Goal: Book appointment/travel/reservation

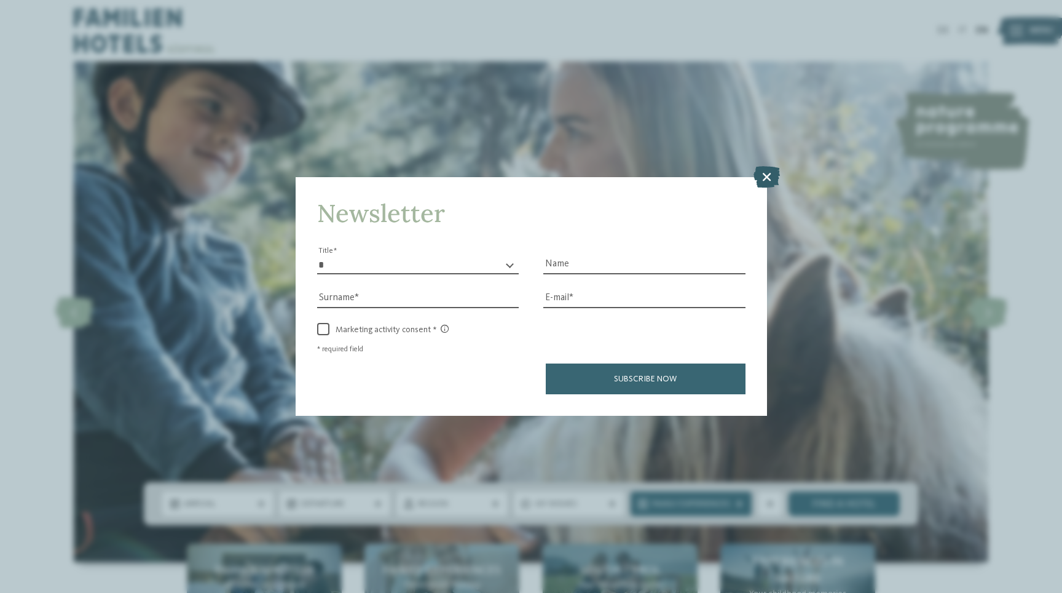
click at [762, 175] on icon at bounding box center [767, 176] width 26 height 22
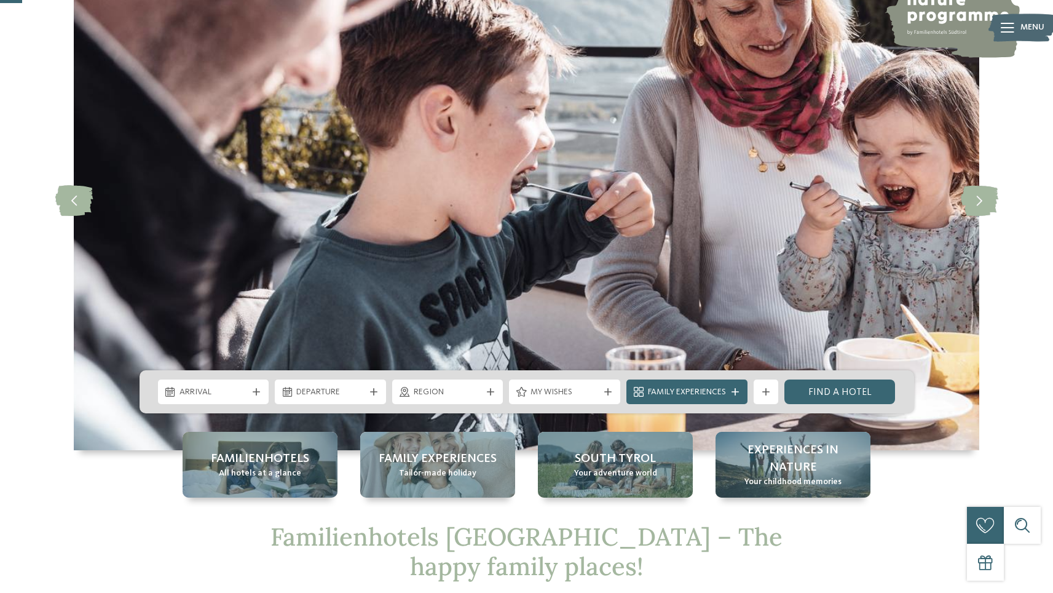
scroll to position [114, 0]
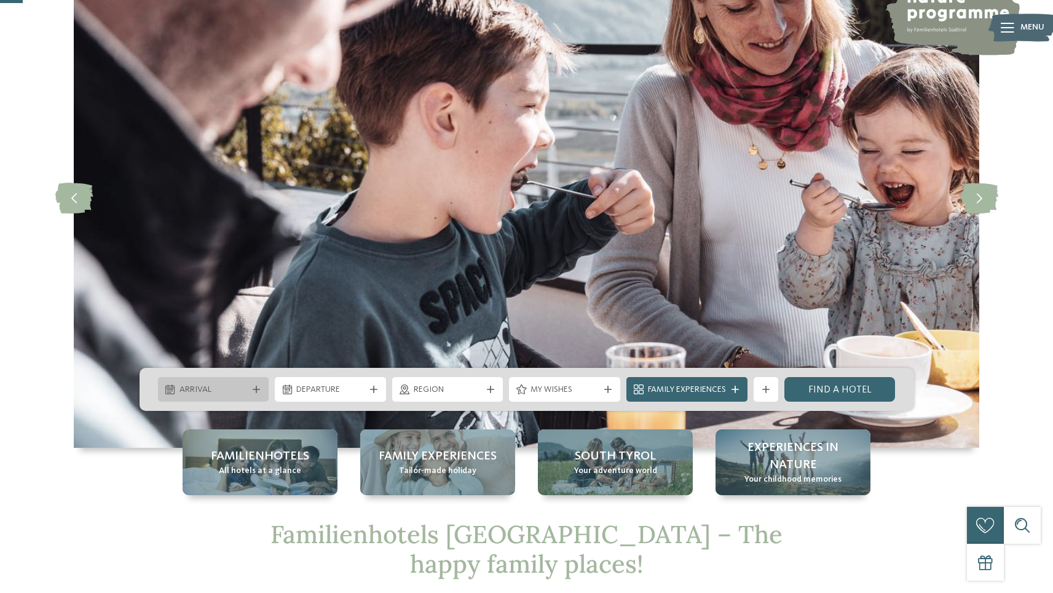
click at [235, 383] on div "Arrival" at bounding box center [213, 389] width 74 height 14
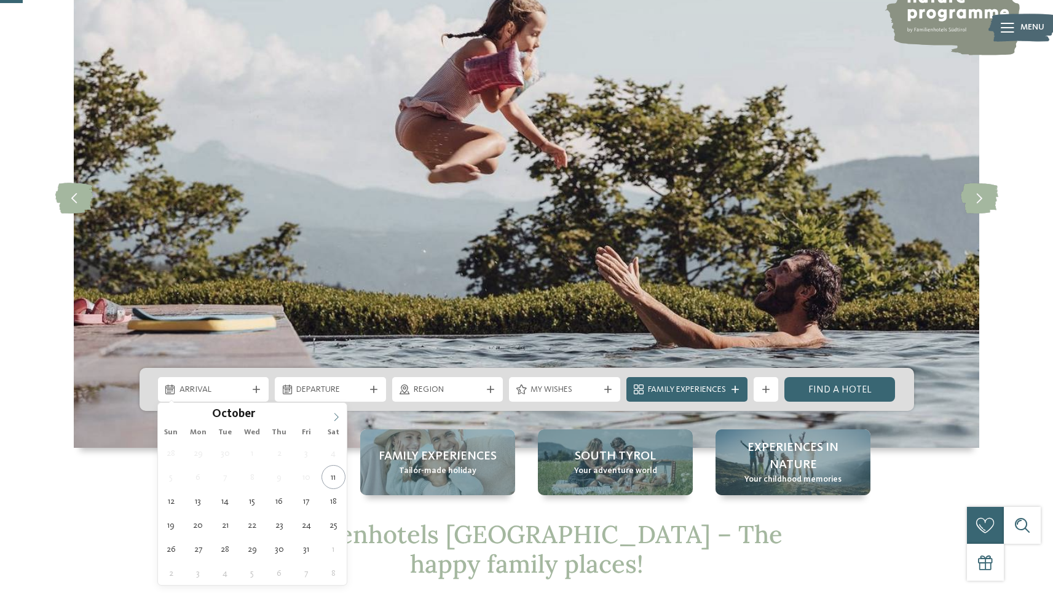
click at [333, 415] on icon at bounding box center [336, 417] width 9 height 9
type input "****"
click at [333, 415] on icon at bounding box center [336, 417] width 9 height 9
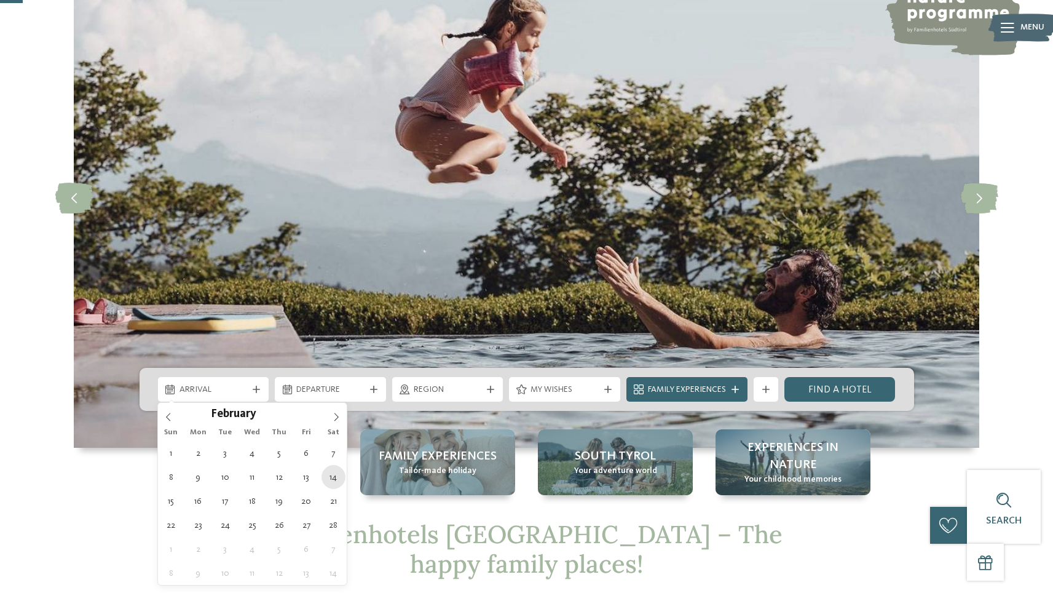
type div "14.02.2026"
type input "****"
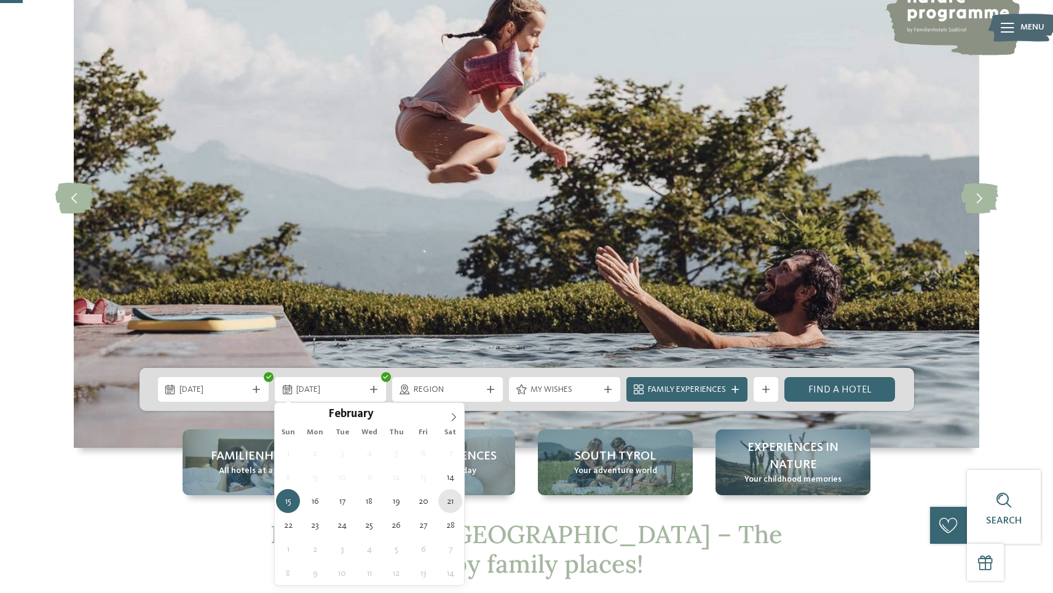
type div "21.02.2026"
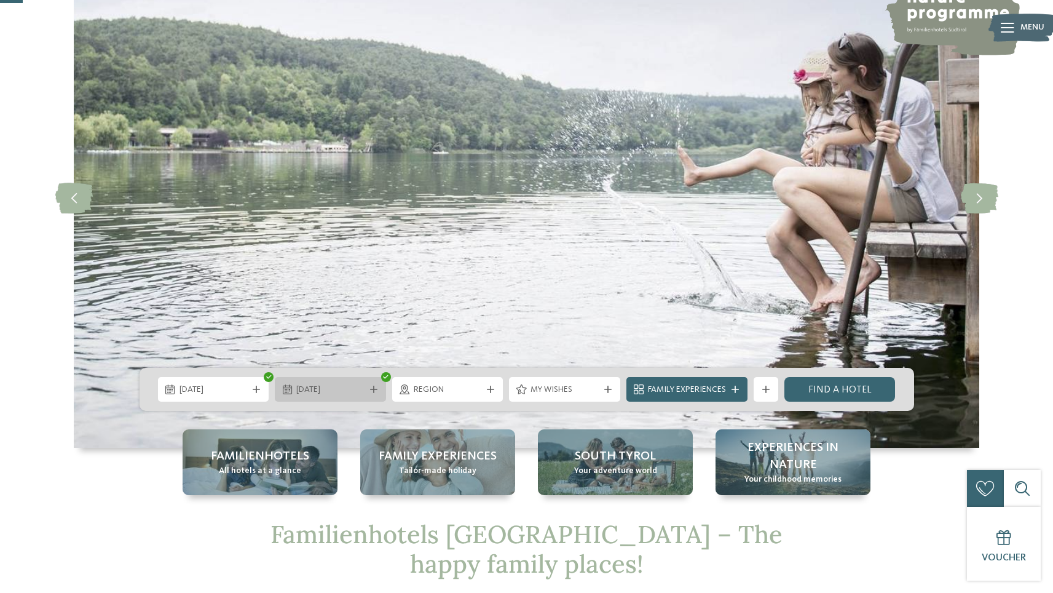
click at [362, 384] on span "21.02.2026" at bounding box center [330, 390] width 68 height 12
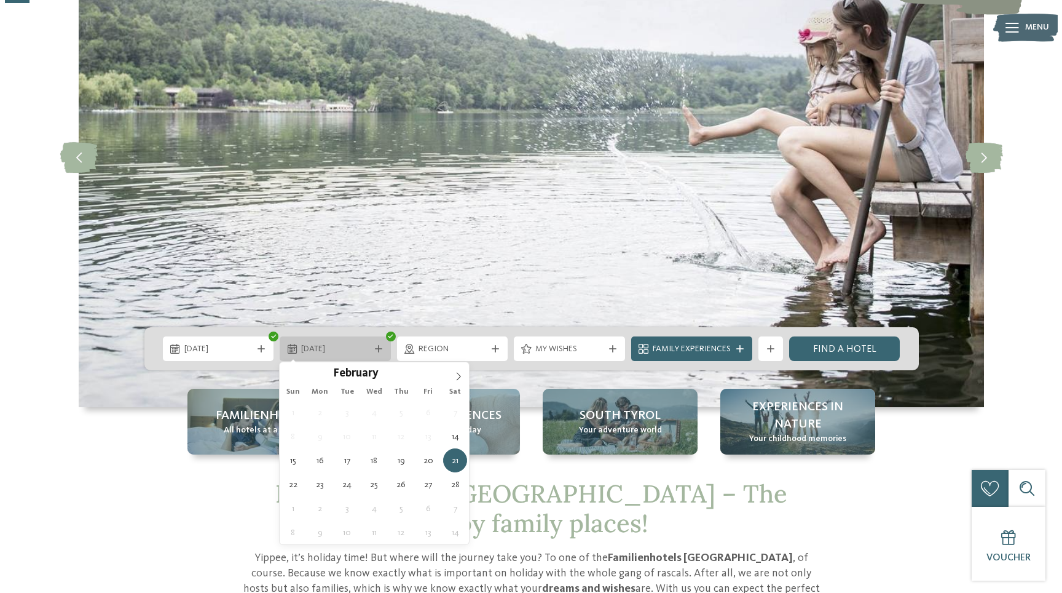
scroll to position [157, 0]
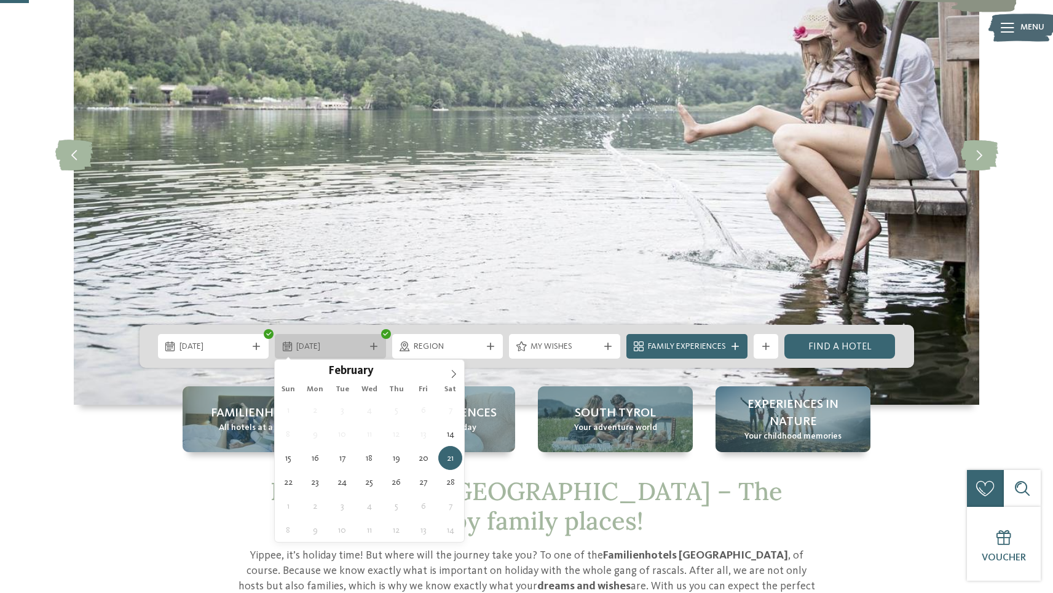
click at [365, 346] on div "21.02.2026" at bounding box center [330, 346] width 74 height 14
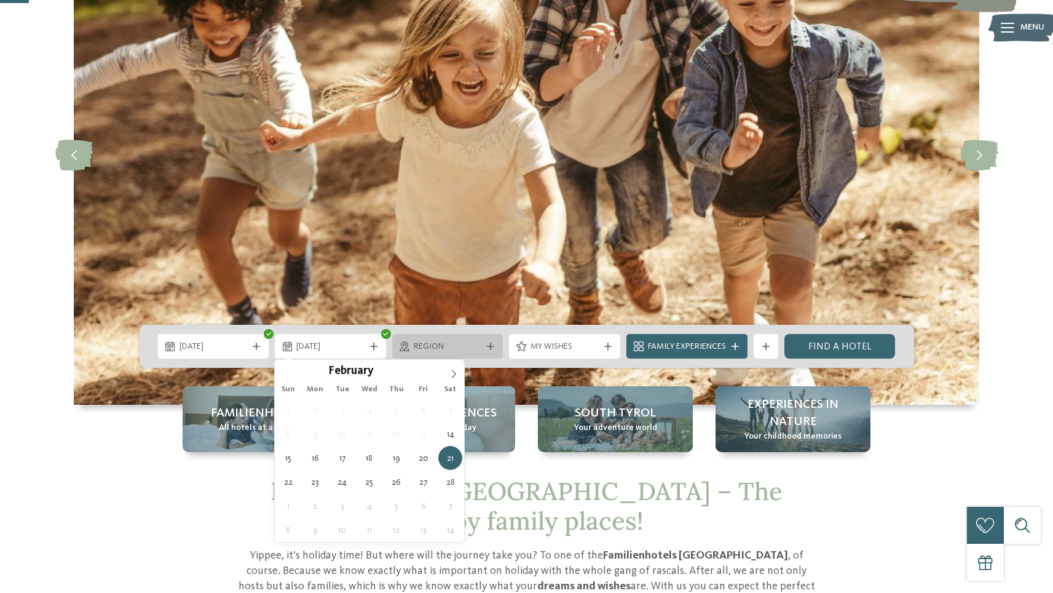
click at [497, 339] on div "Region" at bounding box center [447, 346] width 111 height 25
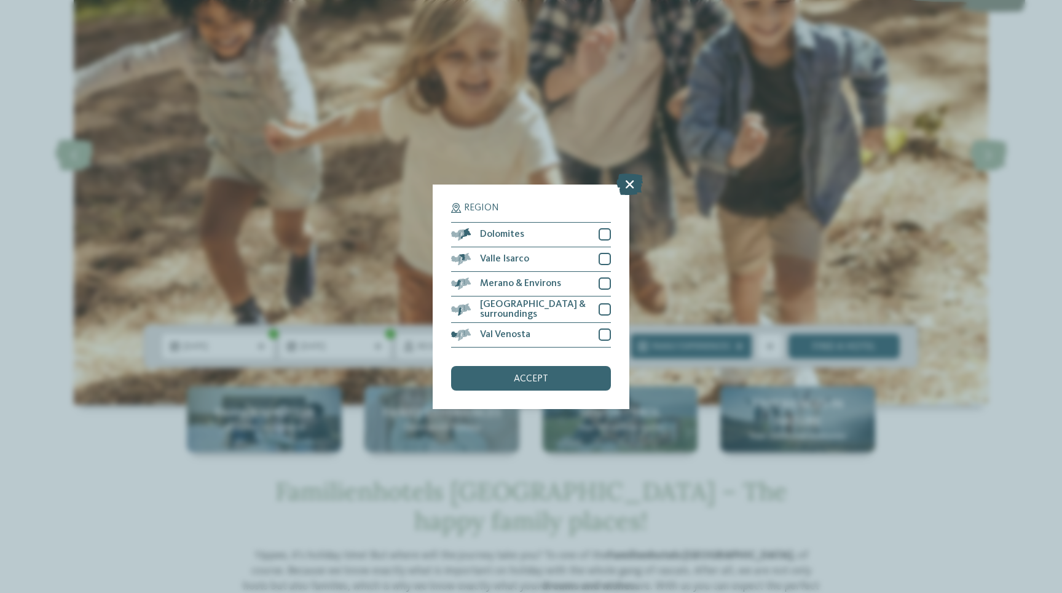
click at [629, 184] on icon at bounding box center [630, 184] width 26 height 22
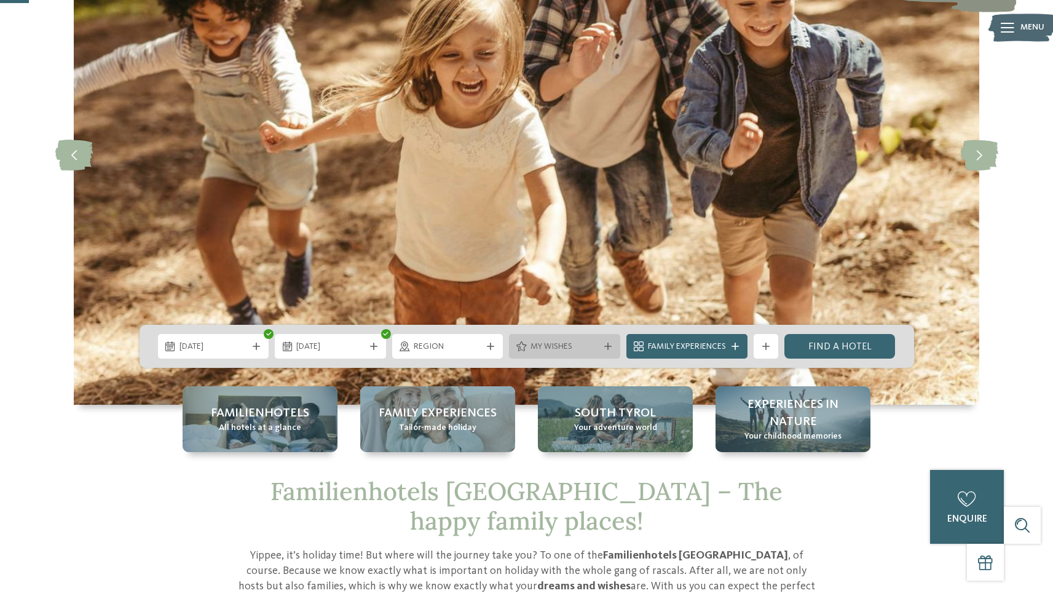
click at [553, 347] on span "My wishes" at bounding box center [565, 347] width 68 height 12
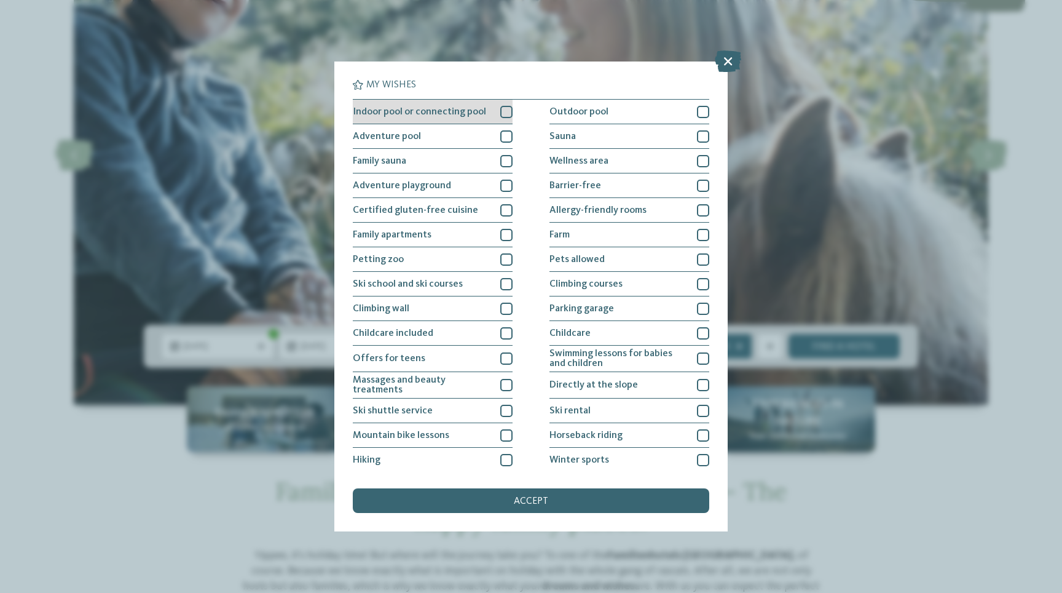
click at [501, 114] on div at bounding box center [506, 112] width 12 height 12
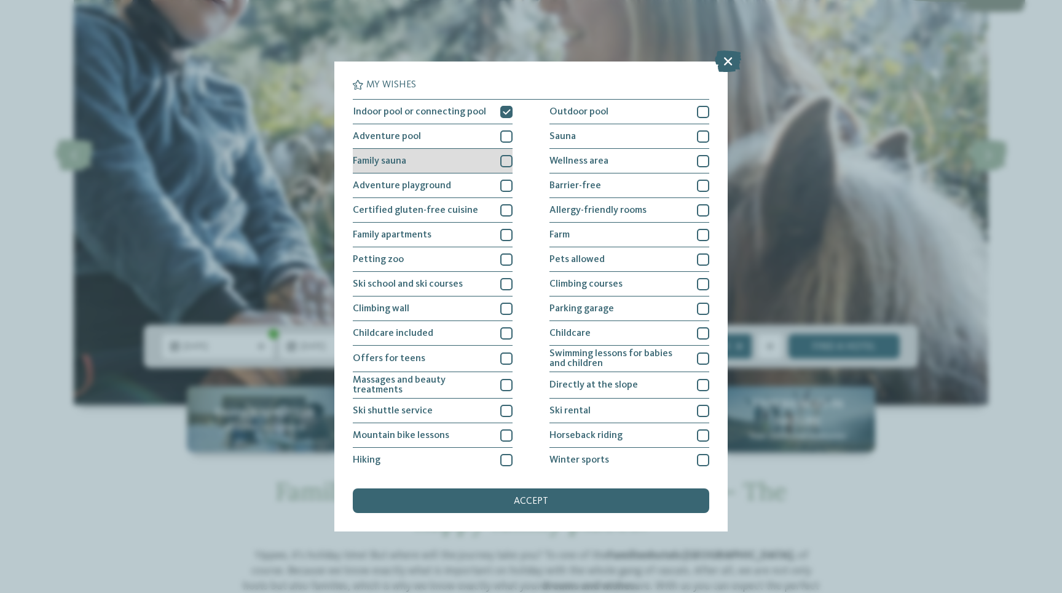
click at [500, 157] on div at bounding box center [506, 161] width 12 height 12
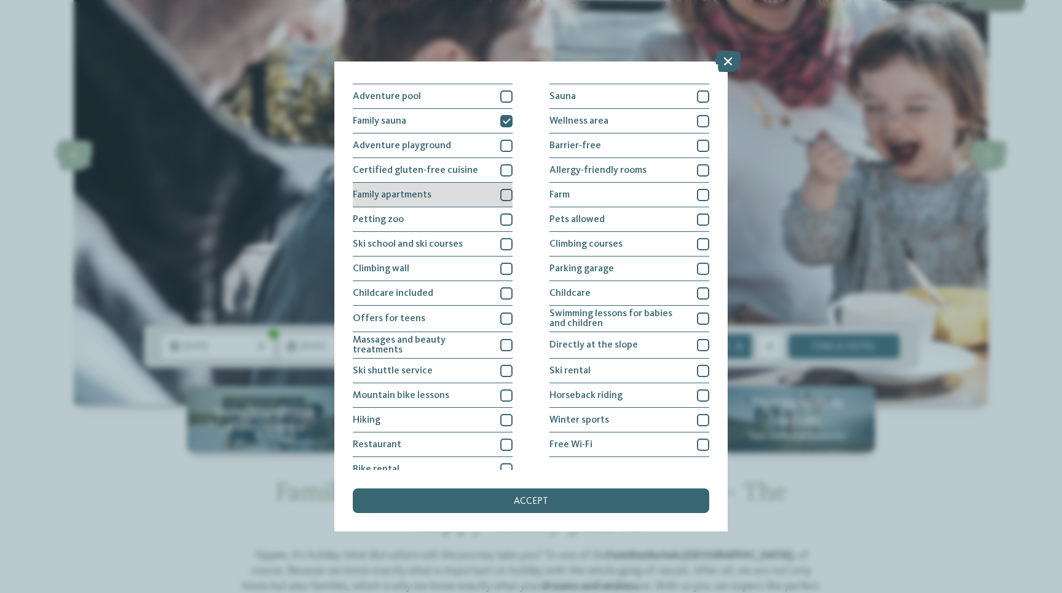
scroll to position [52, 0]
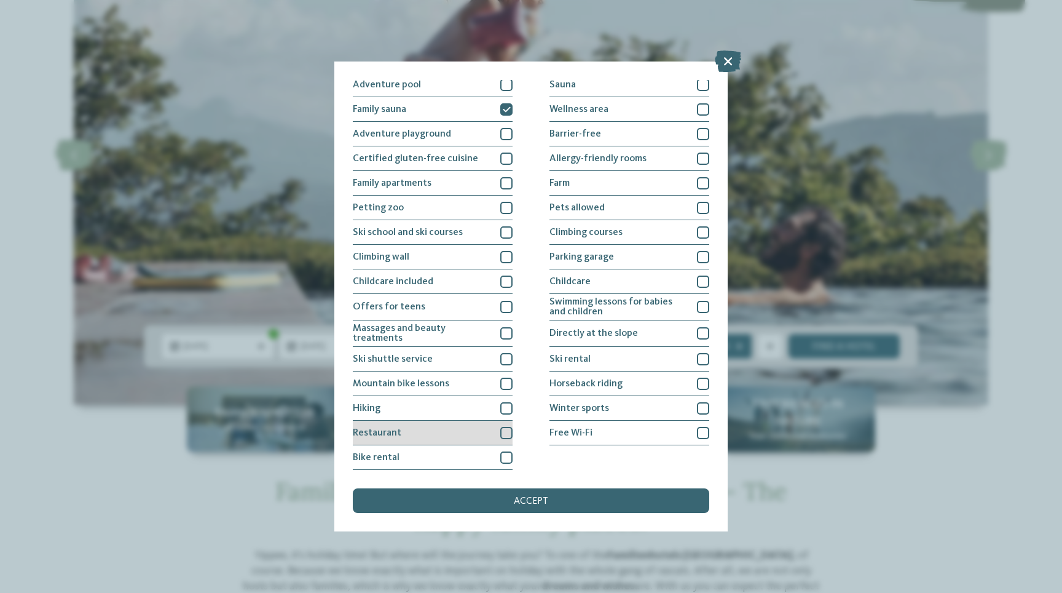
click at [500, 433] on div at bounding box center [506, 433] width 12 height 12
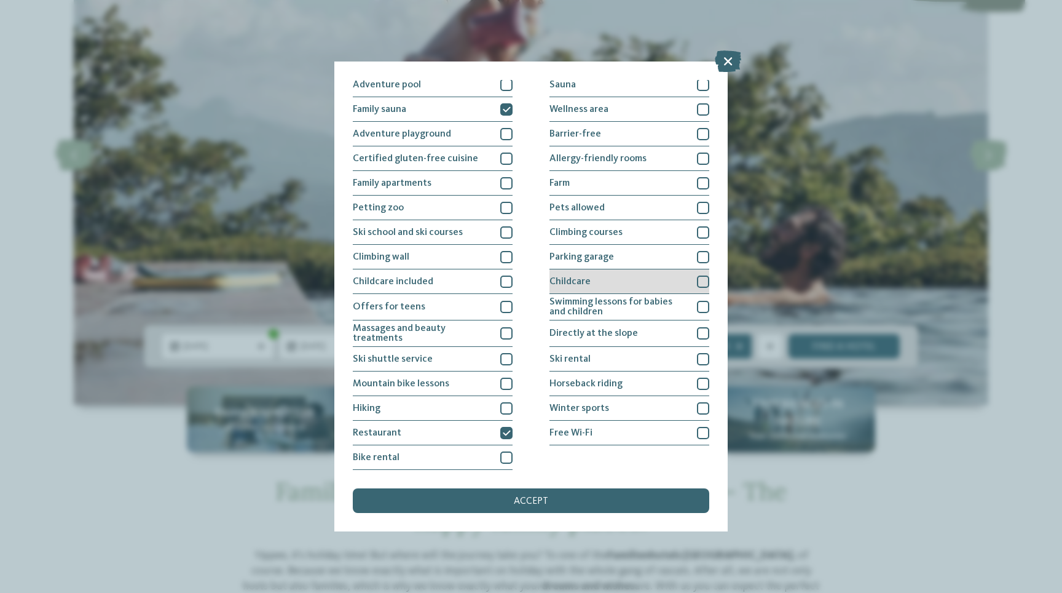
scroll to position [0, 0]
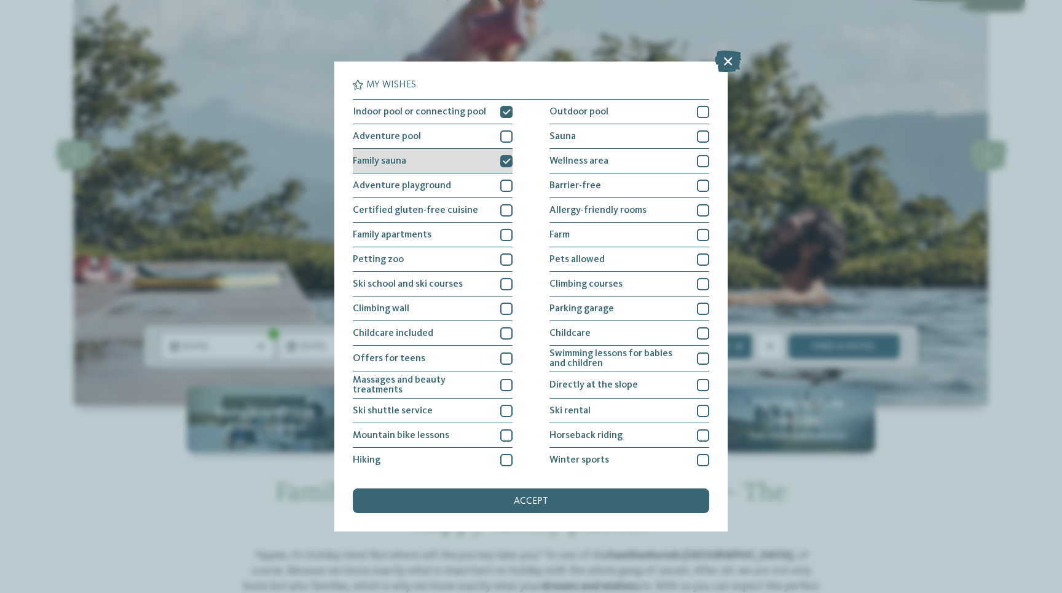
click at [503, 162] on icon at bounding box center [507, 160] width 8 height 7
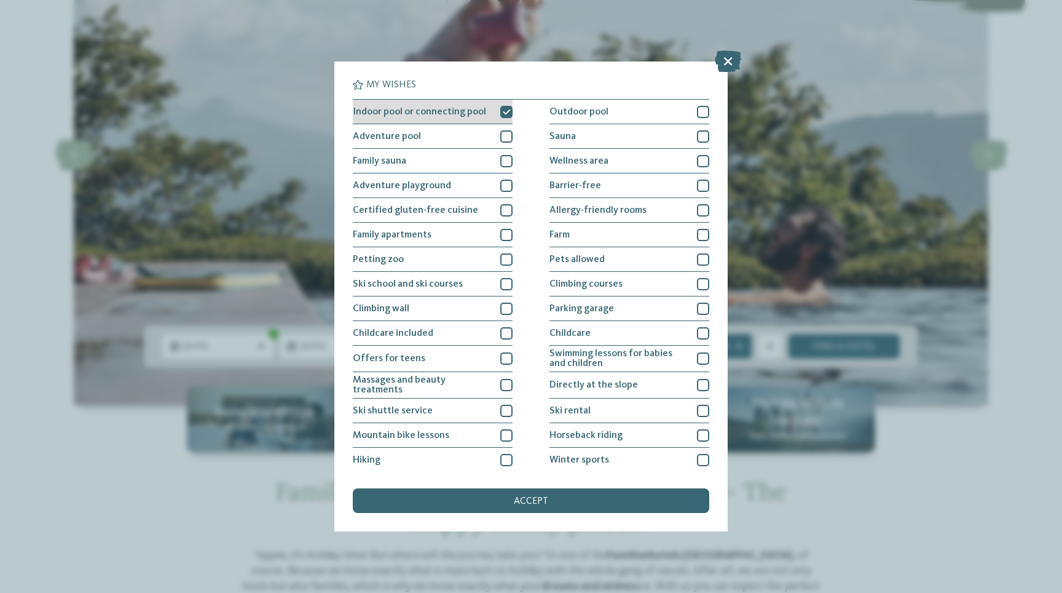
click at [503, 113] on icon at bounding box center [507, 111] width 8 height 7
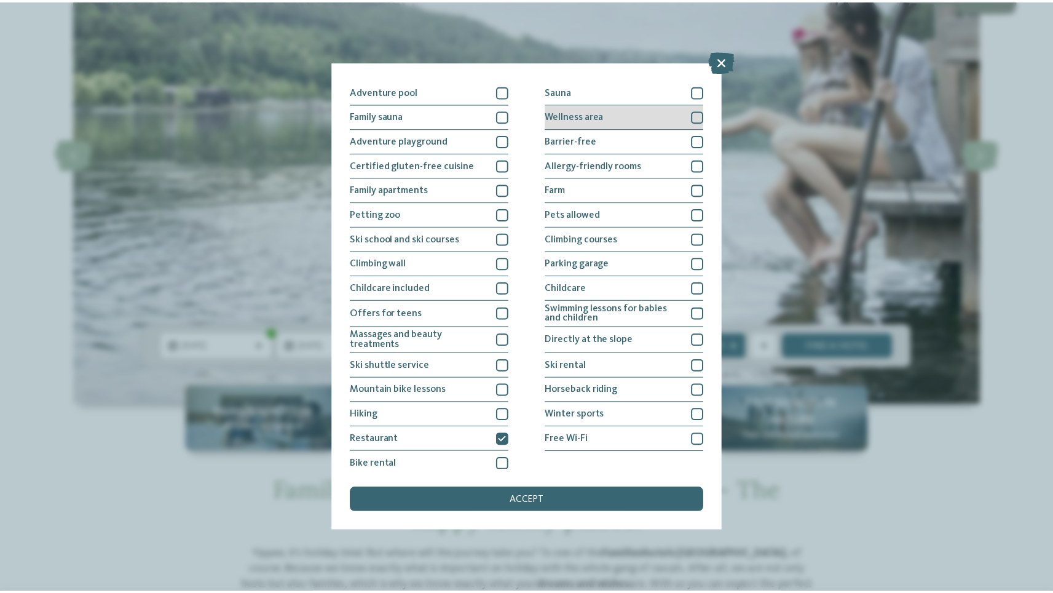
scroll to position [52, 0]
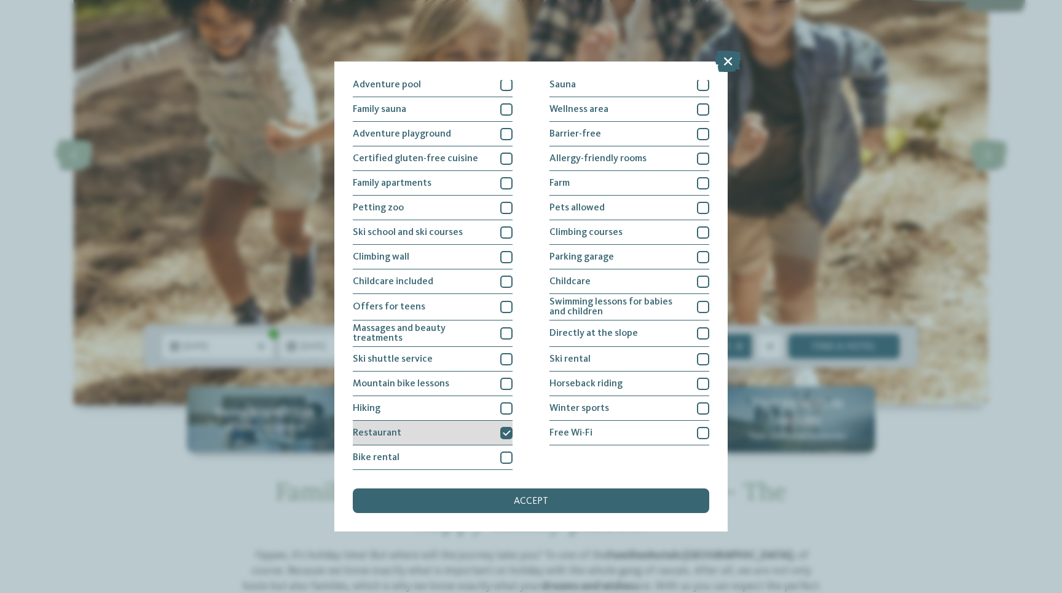
click at [503, 436] on icon at bounding box center [507, 432] width 8 height 7
click at [731, 62] on icon at bounding box center [728, 61] width 26 height 22
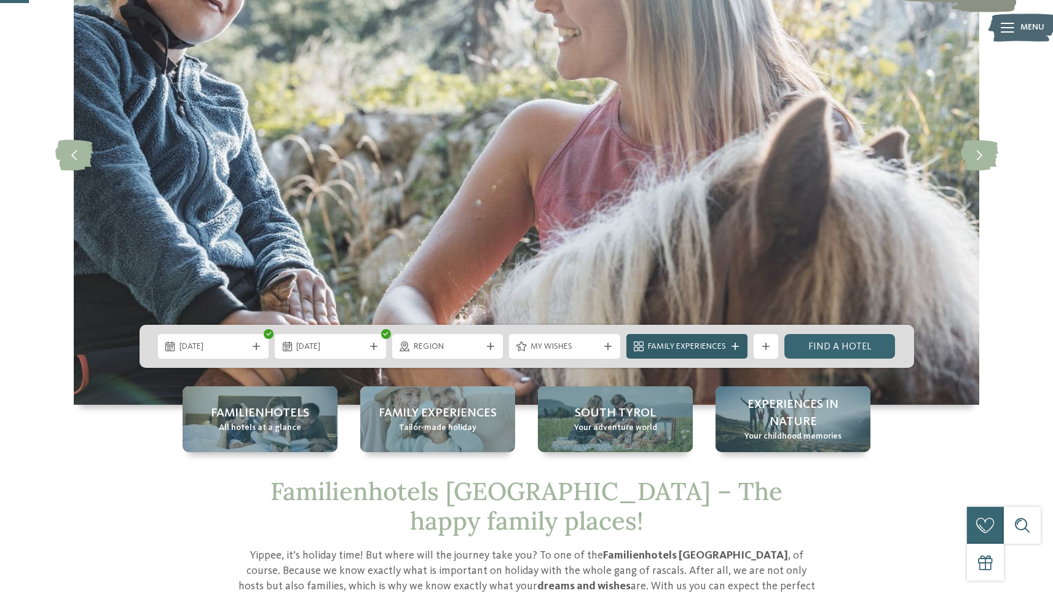
click at [665, 349] on span "Family Experiences" at bounding box center [687, 347] width 78 height 12
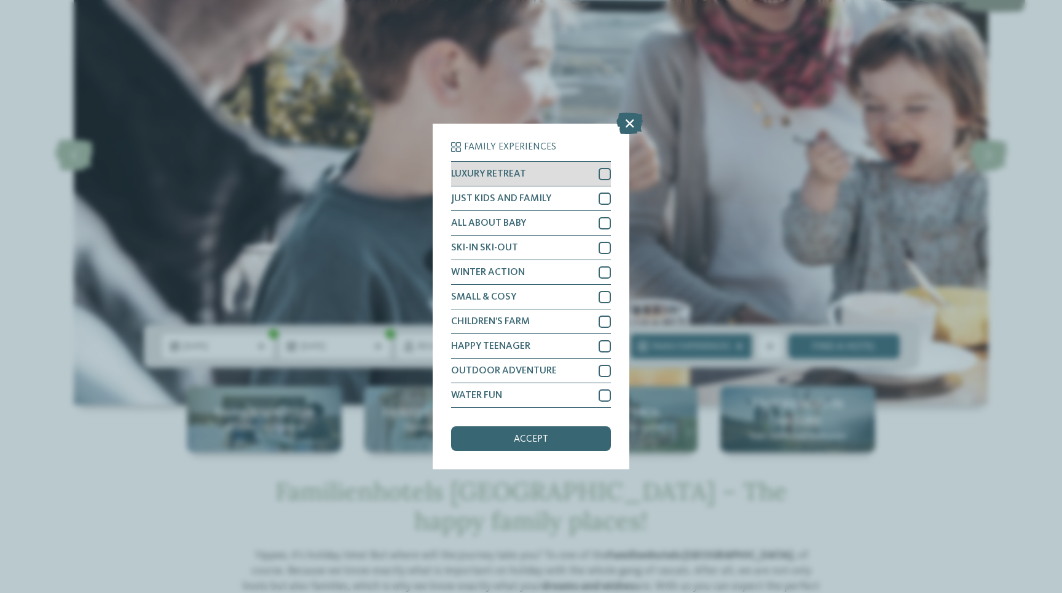
click at [602, 175] on div at bounding box center [605, 174] width 12 height 12
click at [604, 196] on div at bounding box center [605, 198] width 12 height 12
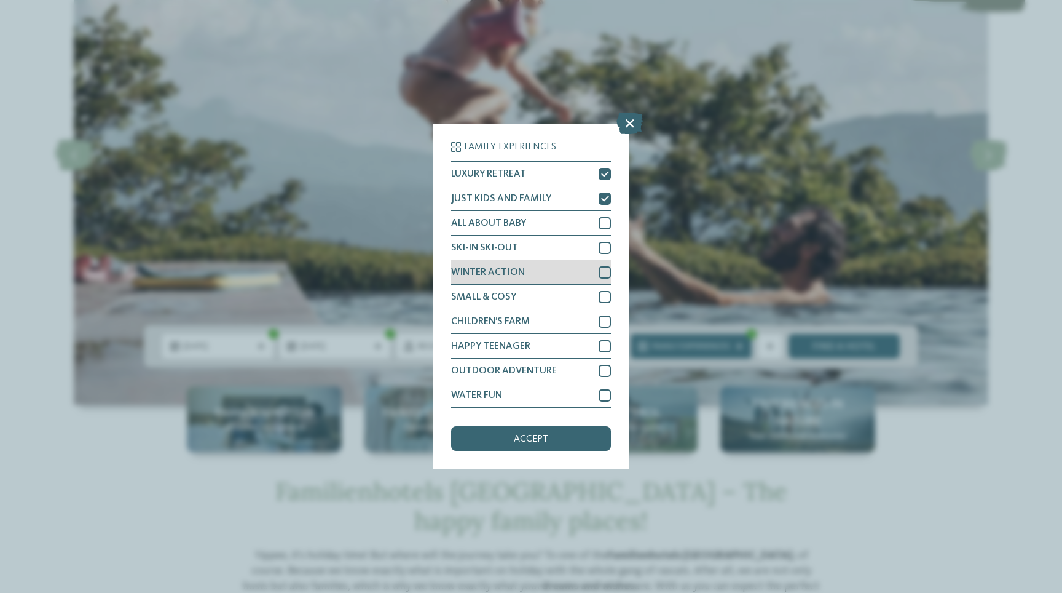
click at [602, 271] on div at bounding box center [605, 272] width 12 height 12
click at [604, 293] on div at bounding box center [605, 297] width 12 height 12
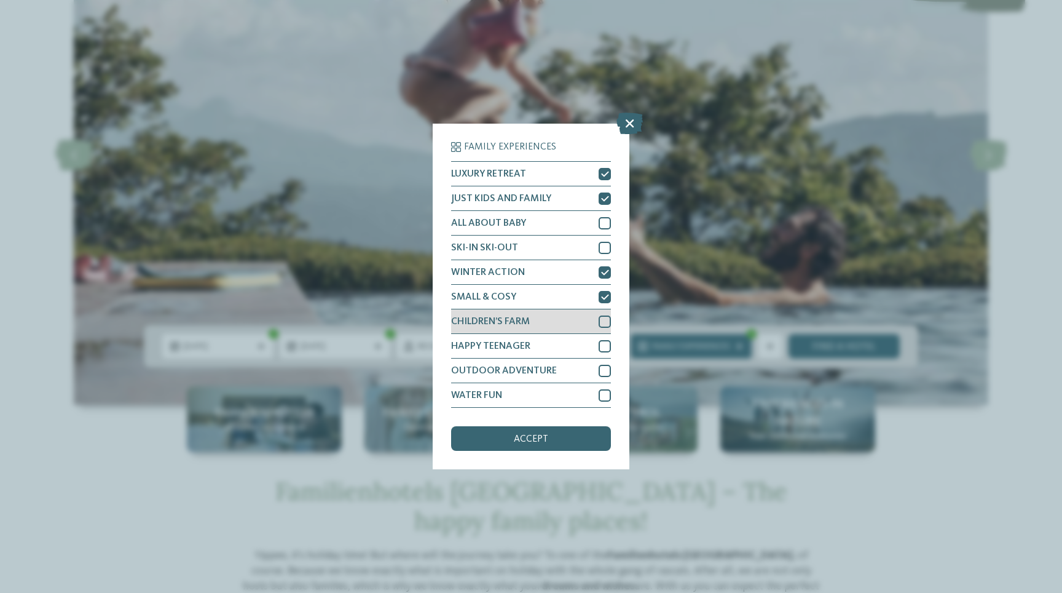
click at [602, 322] on div at bounding box center [605, 321] width 12 height 12
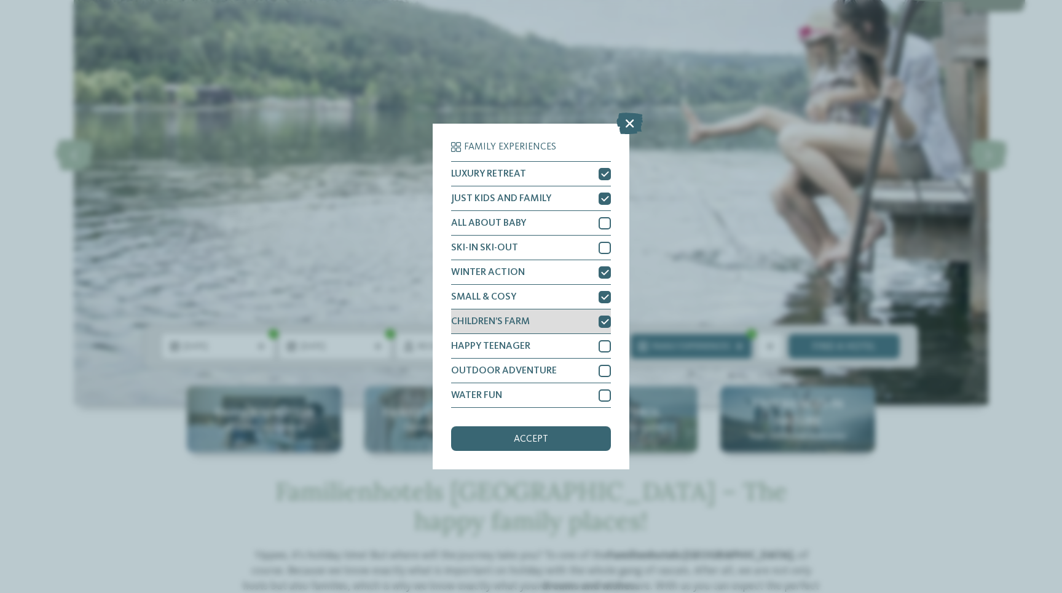
click at [604, 316] on div at bounding box center [605, 321] width 12 height 12
click at [631, 125] on icon at bounding box center [630, 124] width 26 height 22
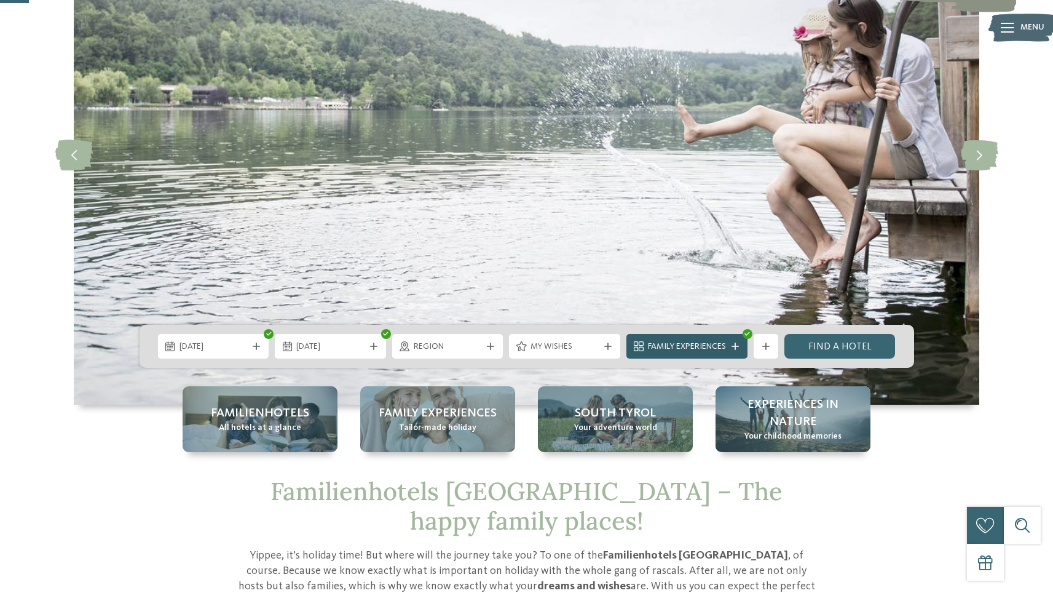
click at [697, 346] on span "Family Experiences" at bounding box center [687, 347] width 78 height 12
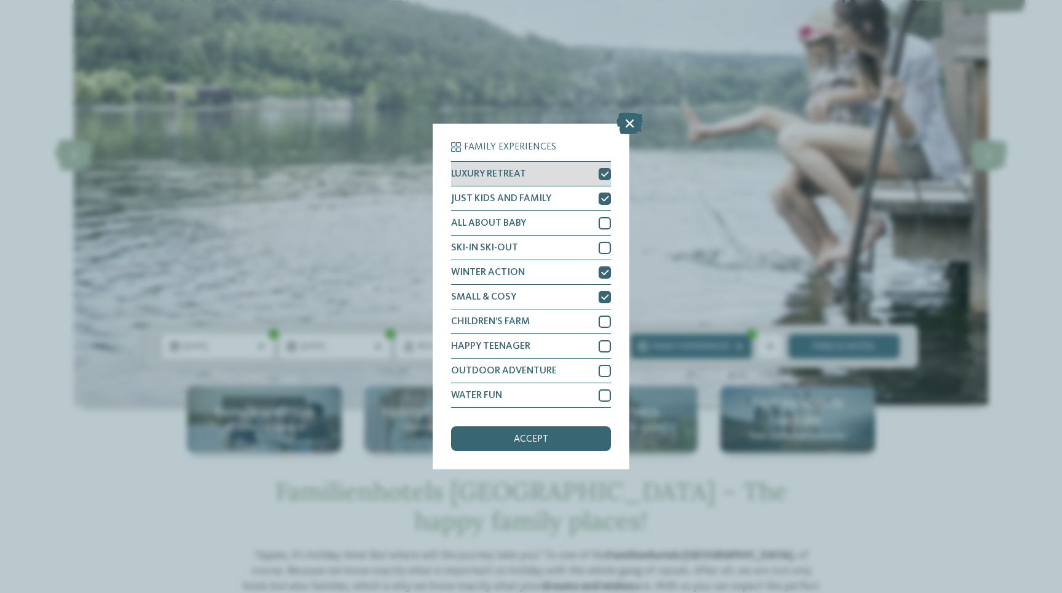
click at [604, 175] on icon at bounding box center [605, 173] width 8 height 7
click at [604, 196] on icon at bounding box center [605, 198] width 8 height 7
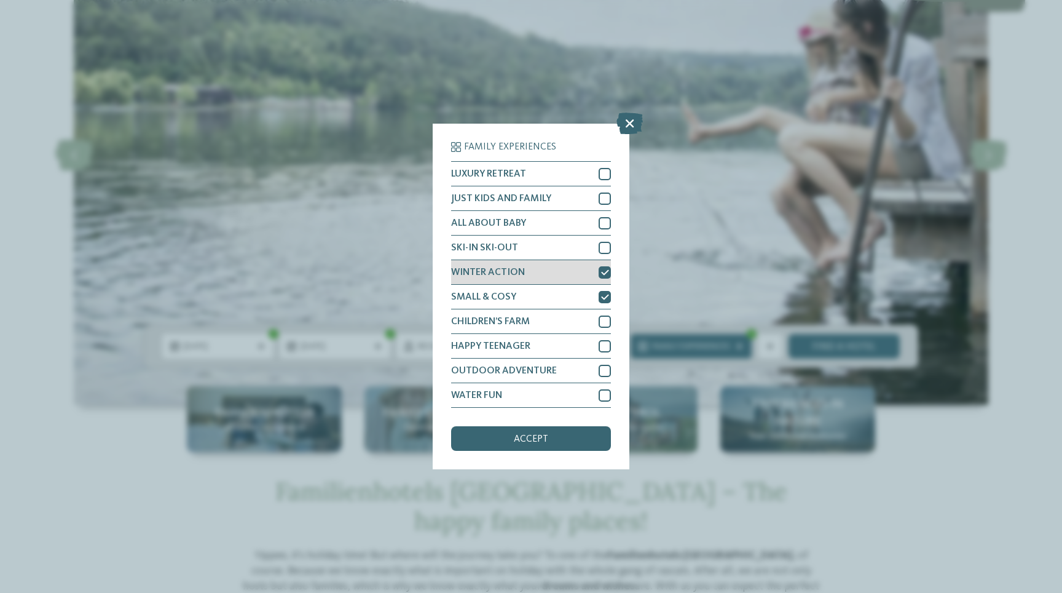
click at [607, 271] on icon at bounding box center [605, 272] width 8 height 7
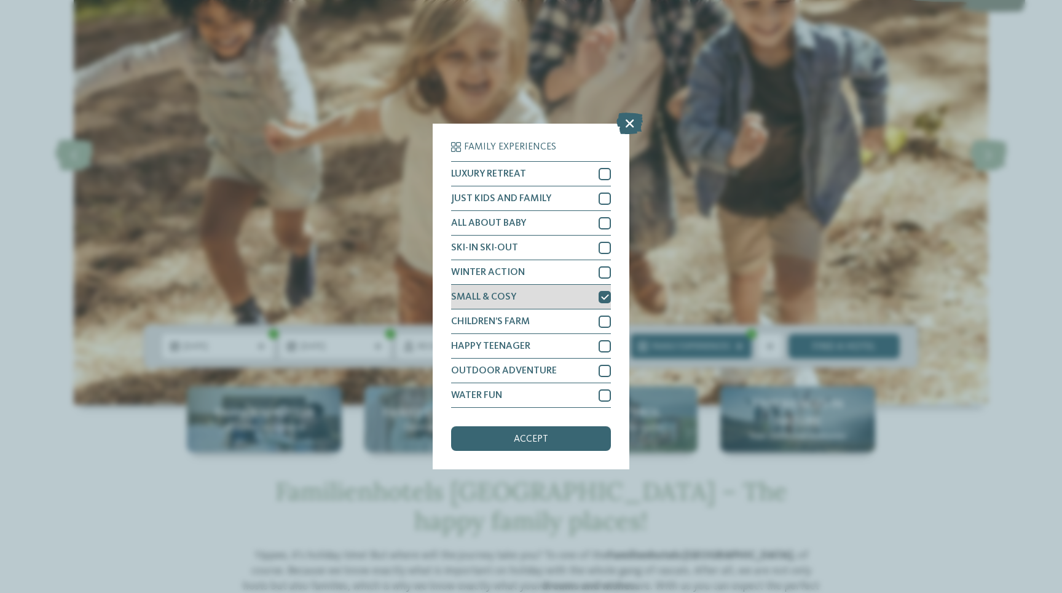
click at [607, 298] on icon at bounding box center [605, 296] width 8 height 7
click at [575, 429] on div "accept" at bounding box center [531, 438] width 160 height 25
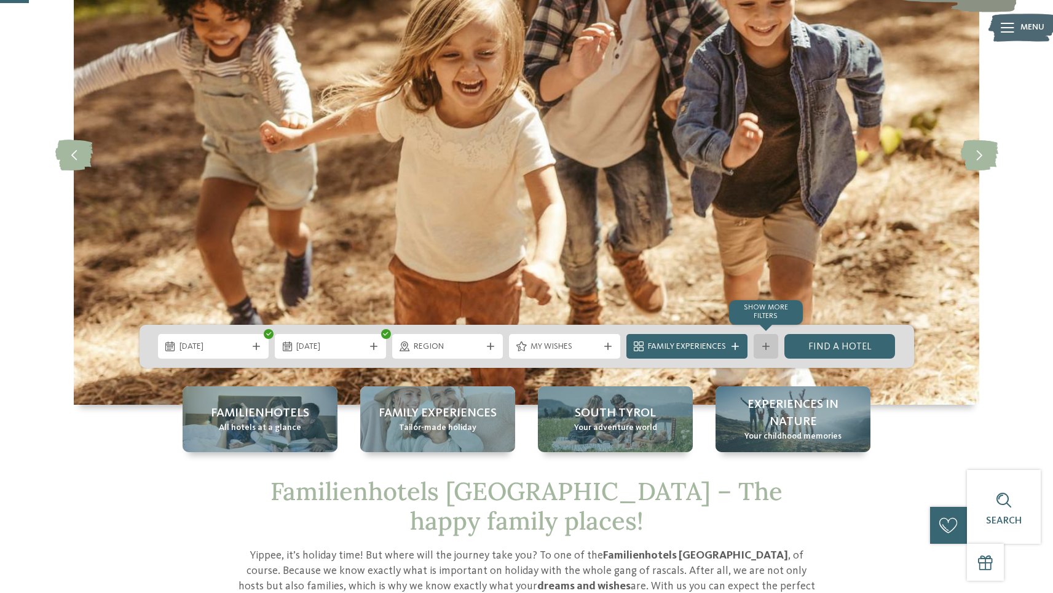
click at [761, 350] on div "Show more filters" at bounding box center [766, 346] width 25 height 25
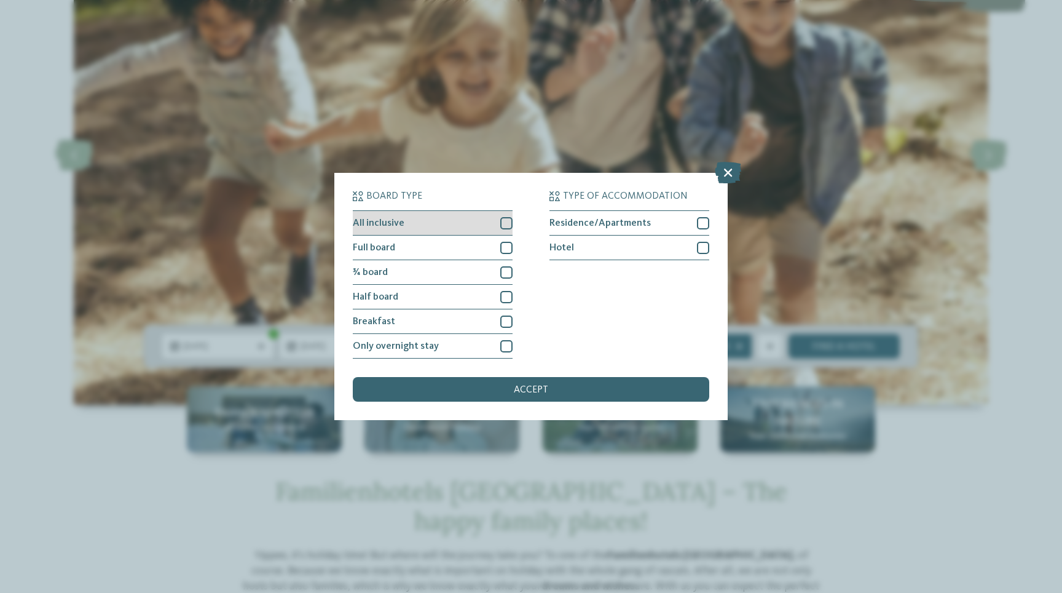
click at [504, 224] on div at bounding box center [506, 223] width 12 height 12
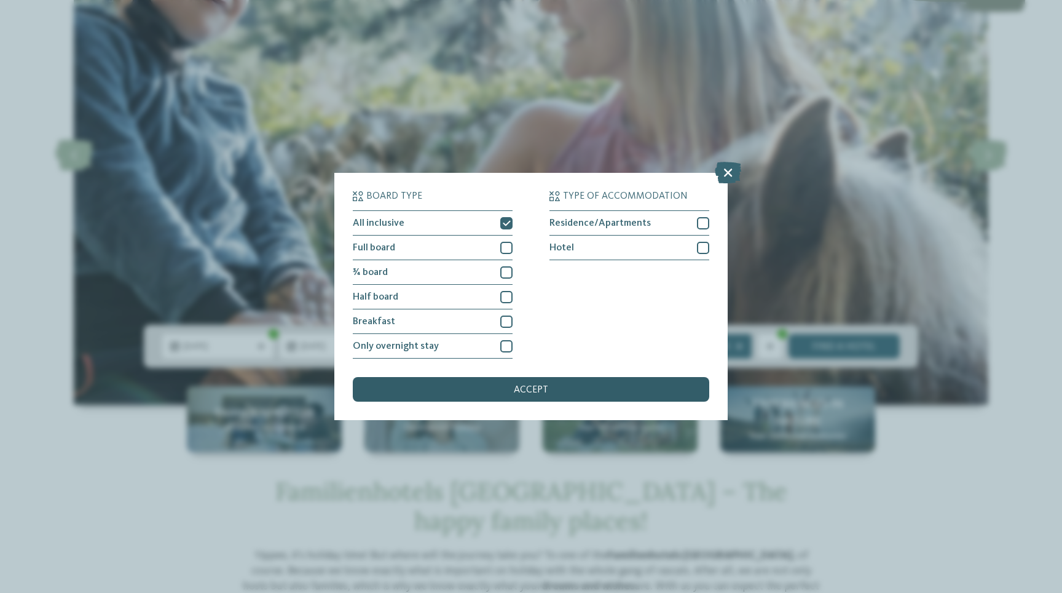
click at [540, 389] on span "accept" at bounding box center [531, 390] width 34 height 10
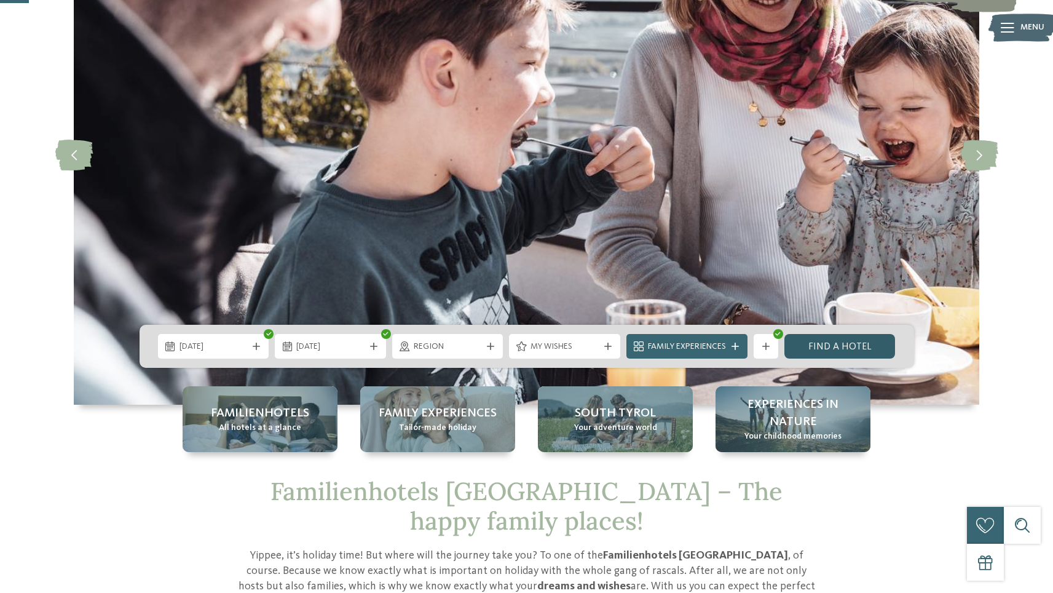
click at [841, 349] on link "Find a hotel" at bounding box center [840, 346] width 111 height 25
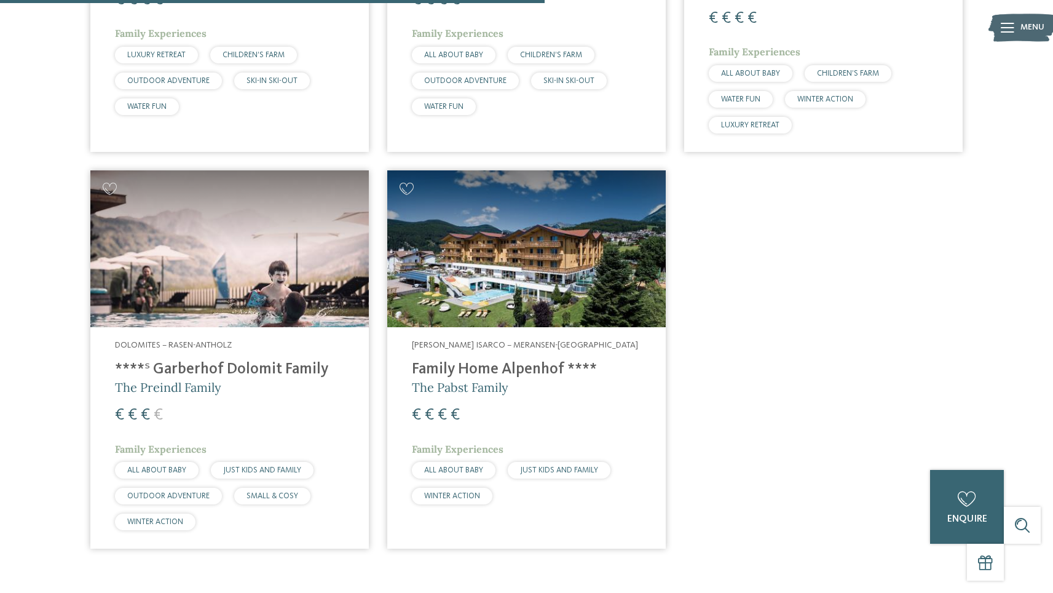
scroll to position [729, 0]
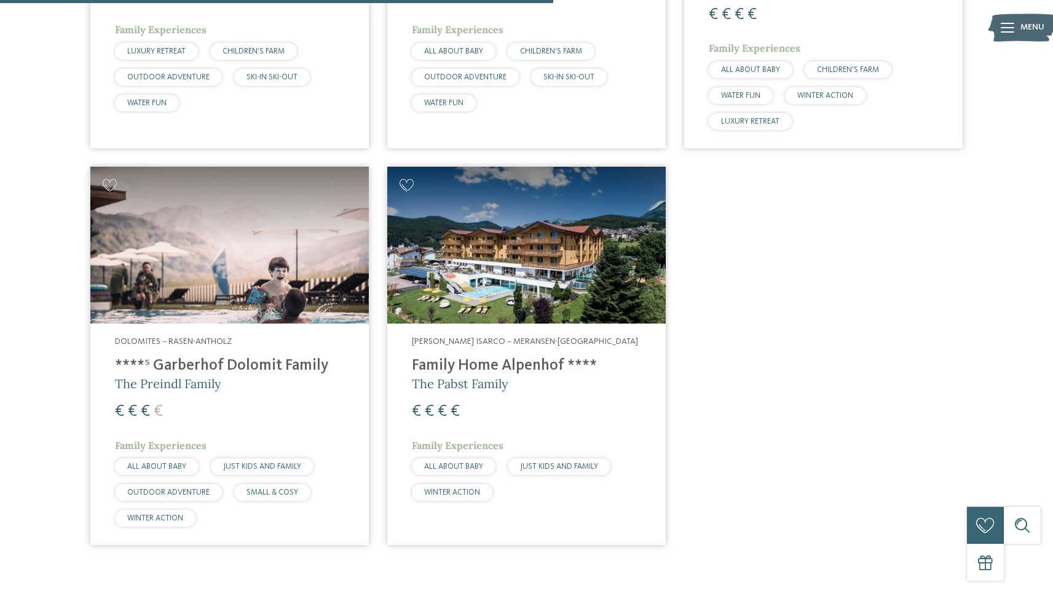
click at [190, 357] on h4 "****ˢ Garberhof Dolomit Family" at bounding box center [229, 366] width 229 height 18
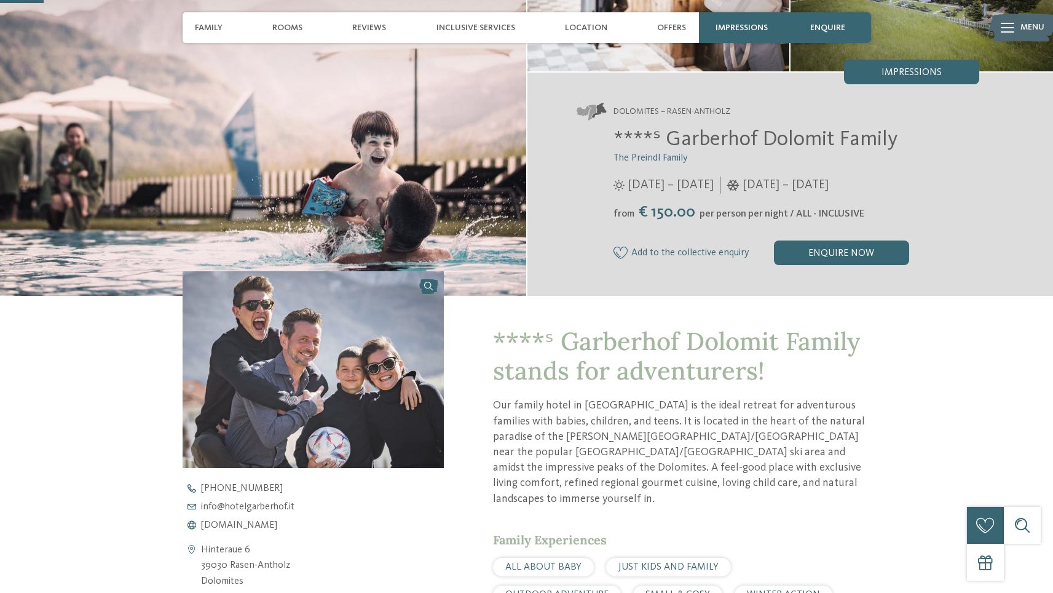
scroll to position [186, 0]
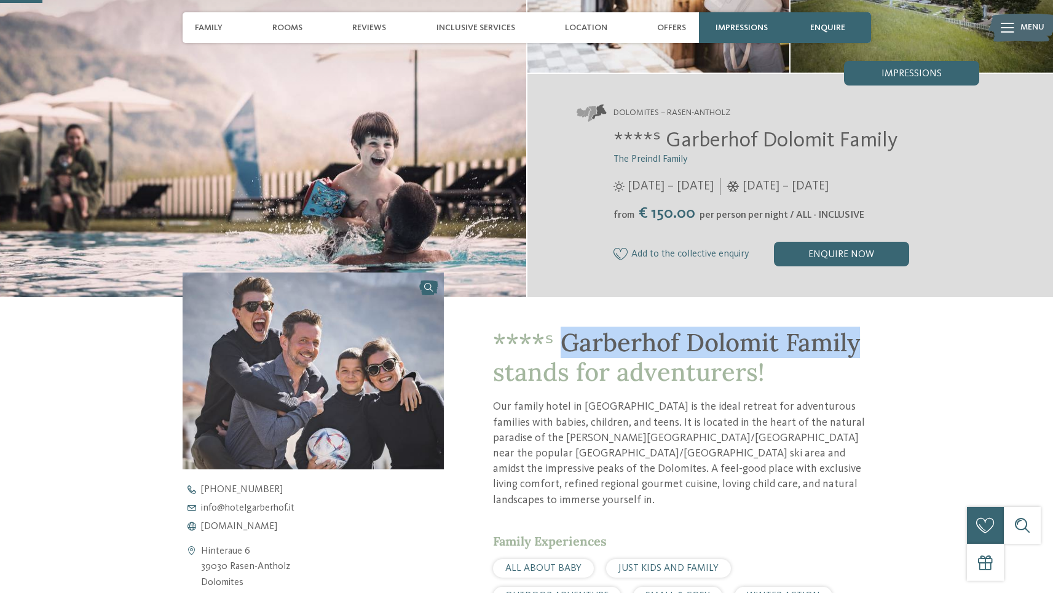
drag, startPoint x: 559, startPoint y: 339, endPoint x: 846, endPoint y: 355, distance: 287.6
click at [849, 353] on span "****ˢ Garberhof Dolomit Family stands for adventurers!" at bounding box center [676, 356] width 367 height 61
copy span "Garberhof Dolomit Famil"
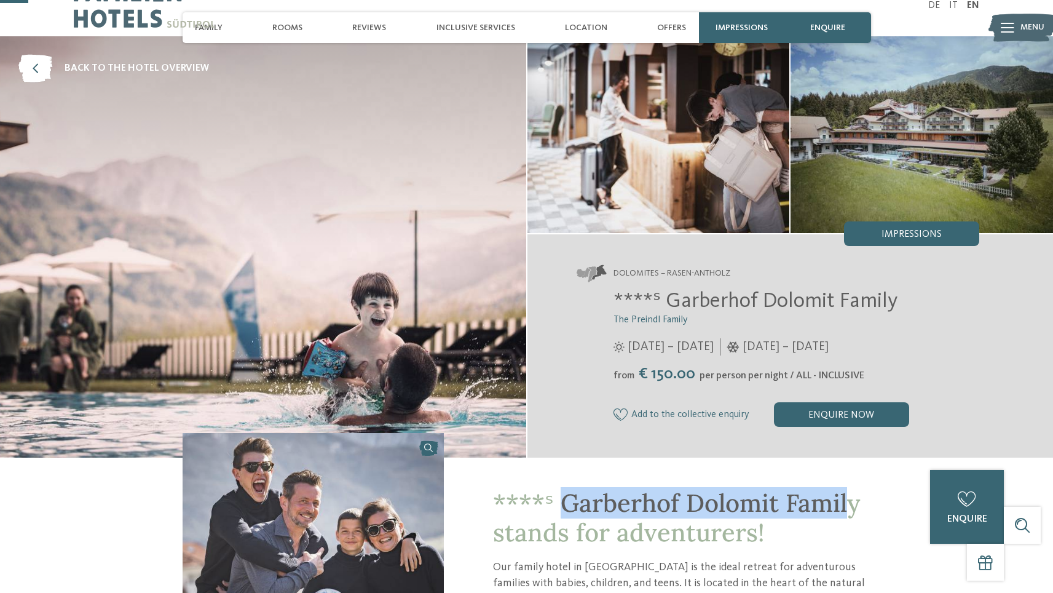
scroll to position [0, 0]
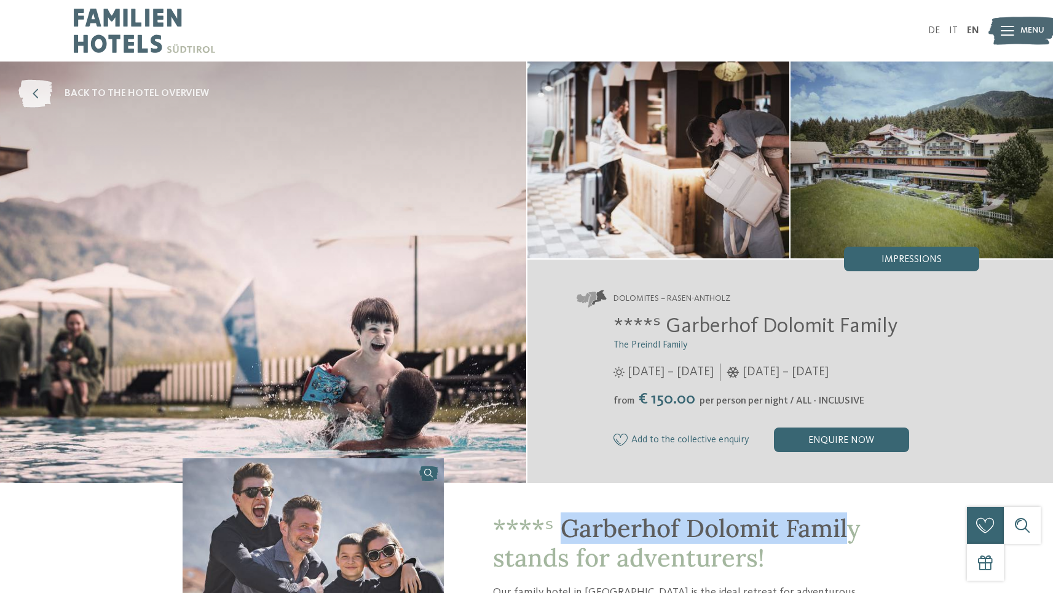
click at [52, 83] on icon at bounding box center [35, 94] width 34 height 28
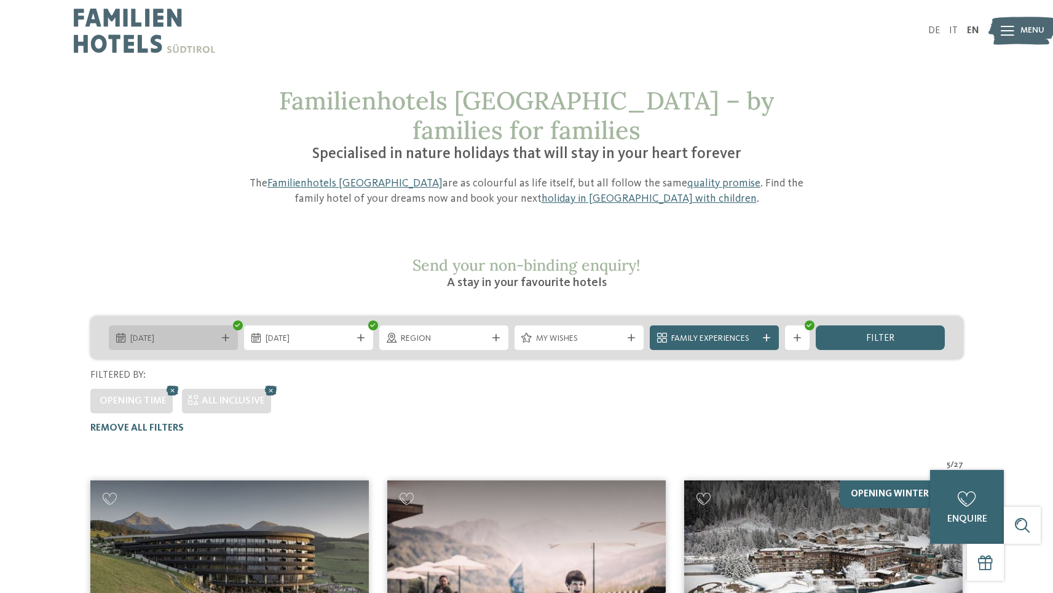
click at [175, 333] on span "14.02.2026" at bounding box center [173, 339] width 86 height 12
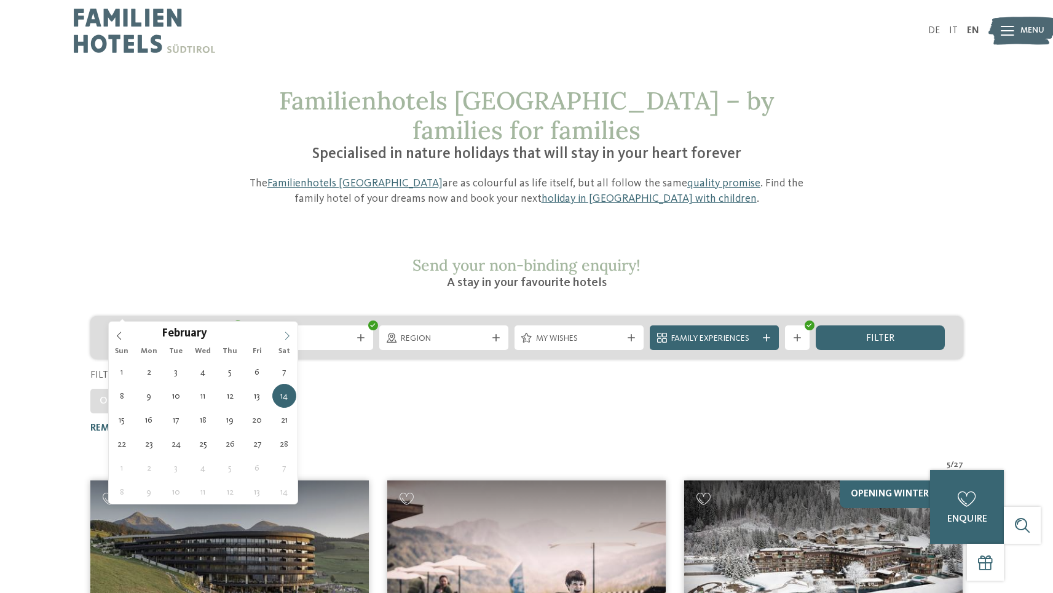
click at [286, 338] on icon at bounding box center [287, 335] width 9 height 9
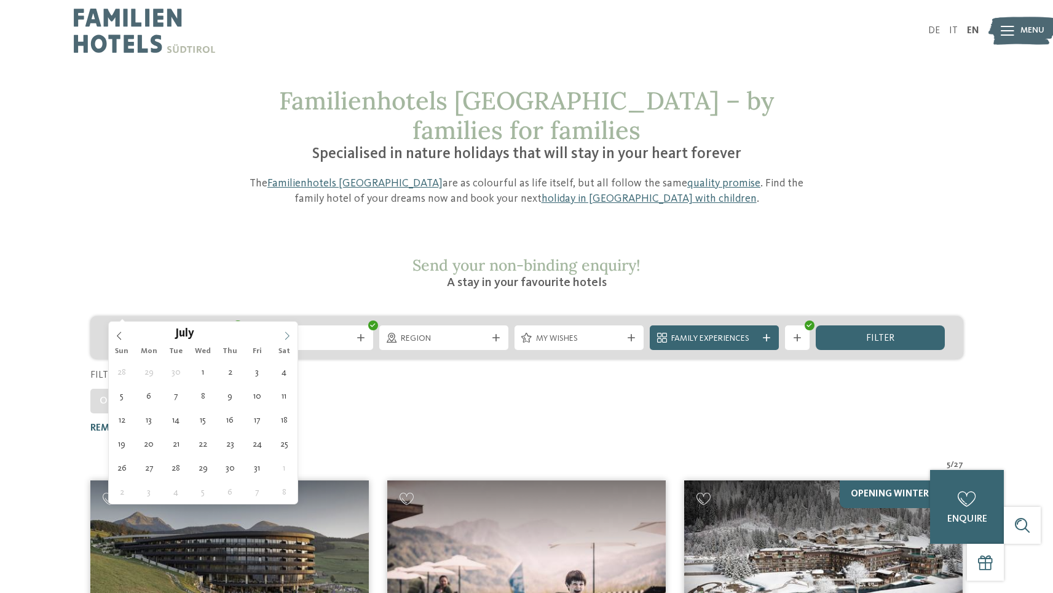
click at [286, 338] on icon at bounding box center [287, 335] width 9 height 9
click at [119, 336] on icon at bounding box center [119, 335] width 9 height 9
type div "24.07.2026"
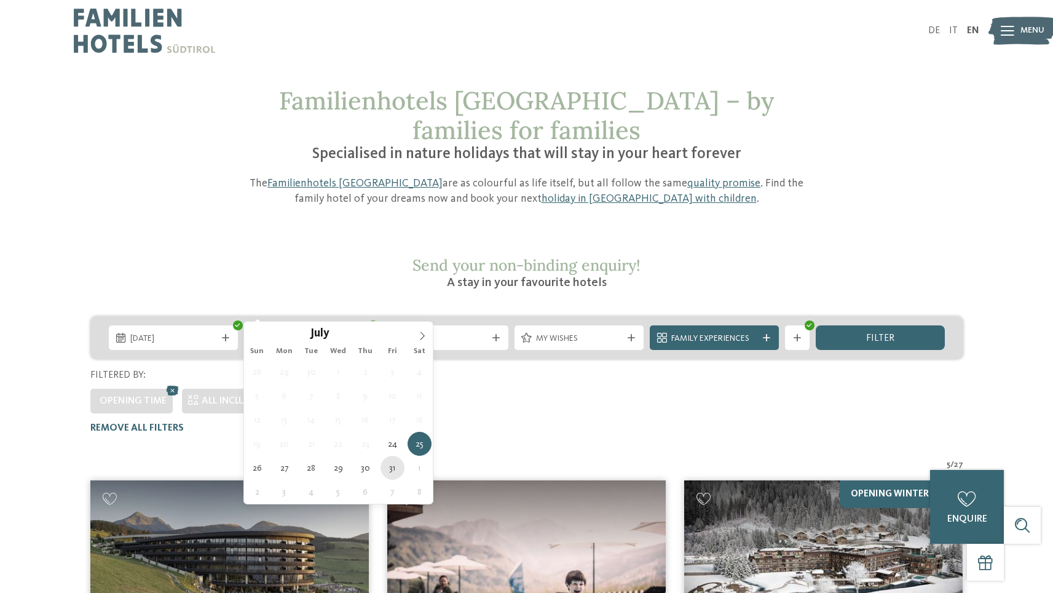
type div "31.07.2026"
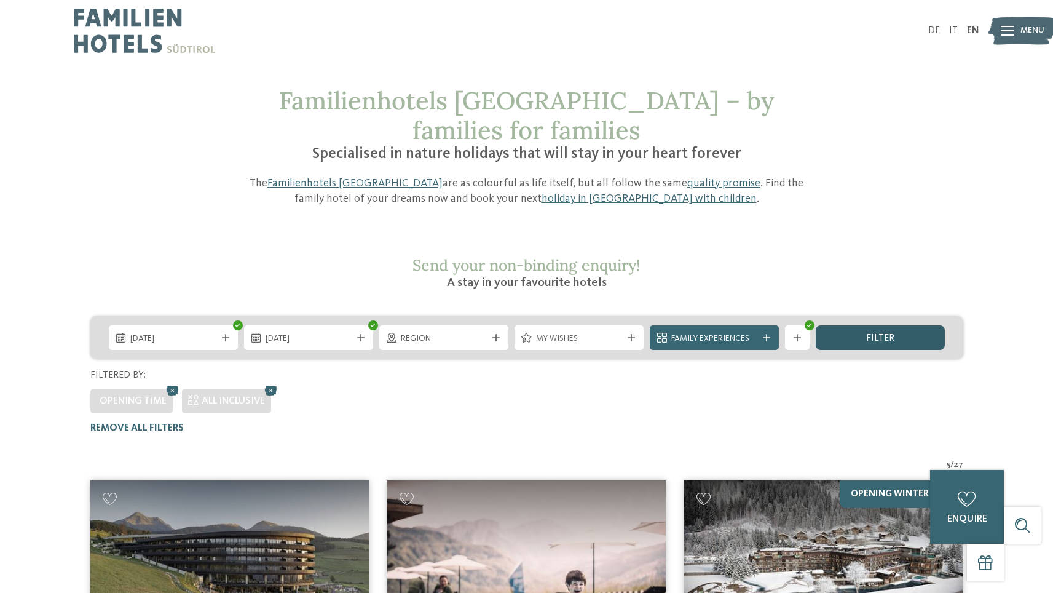
click at [898, 325] on div "filter" at bounding box center [880, 337] width 129 height 25
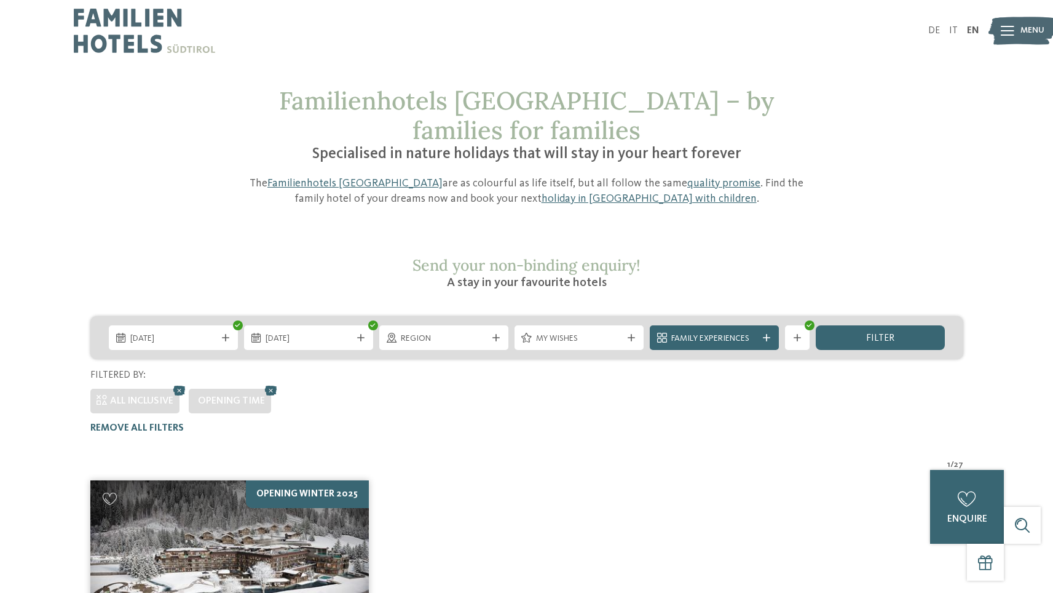
click at [125, 46] on img at bounding box center [144, 30] width 141 height 61
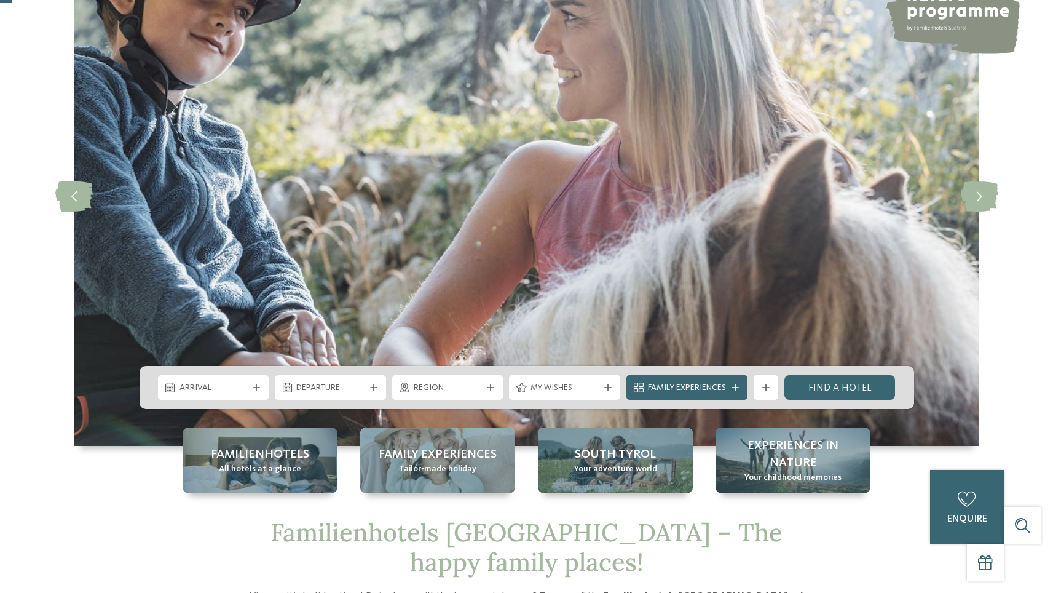
scroll to position [132, 0]
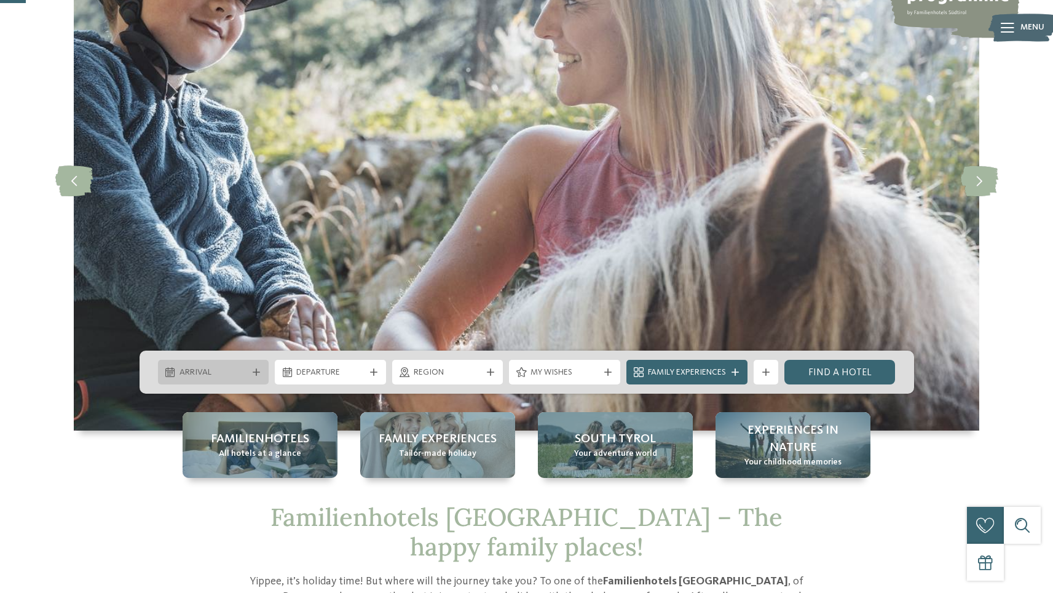
click at [258, 370] on icon at bounding box center [256, 371] width 7 height 7
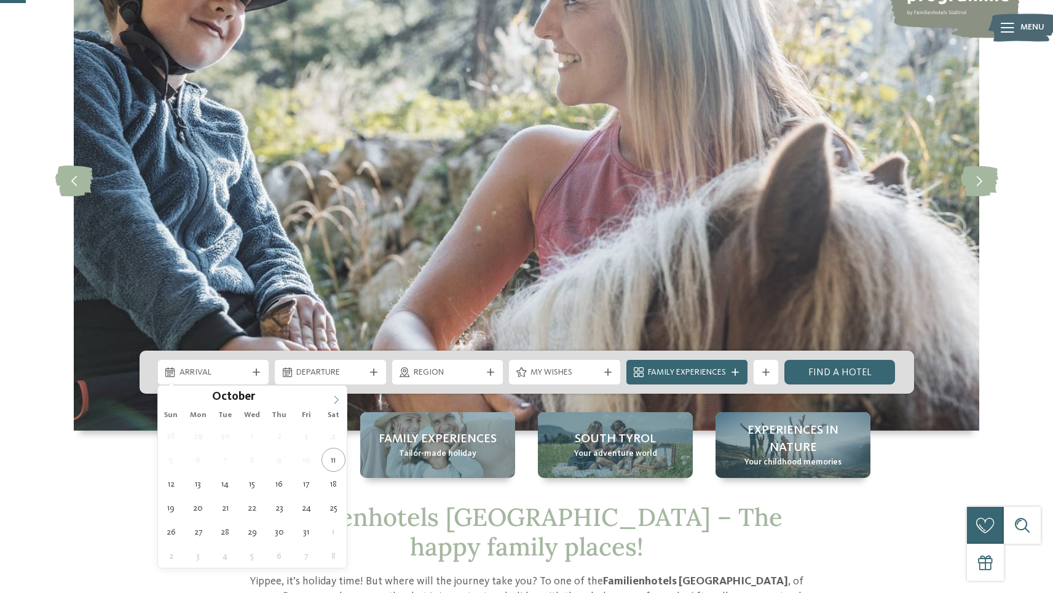
click at [333, 401] on icon at bounding box center [336, 399] width 9 height 9
type input "****"
click at [333, 401] on icon at bounding box center [336, 399] width 9 height 9
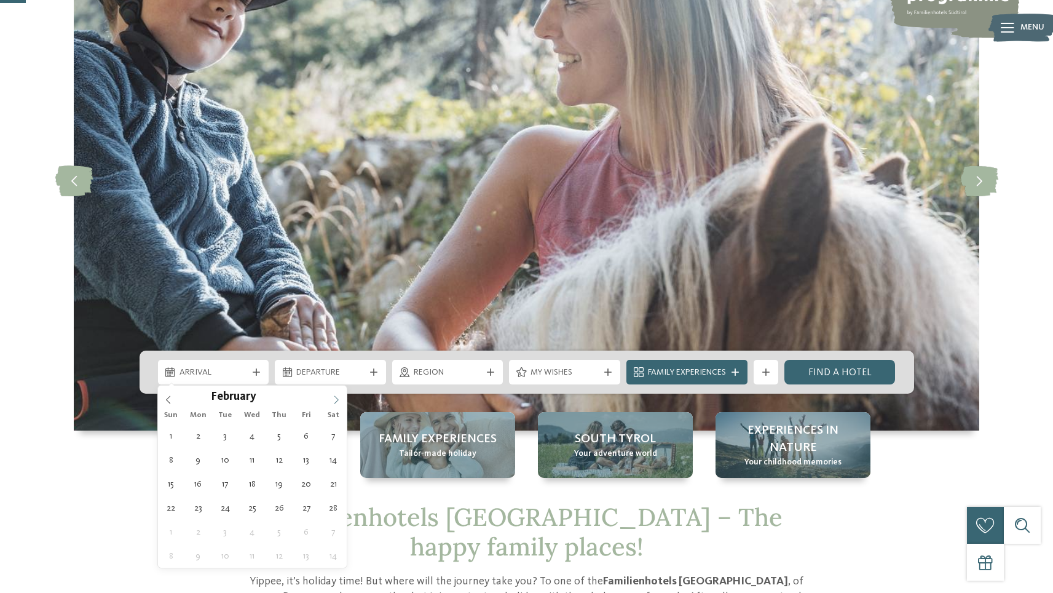
click at [333, 401] on icon at bounding box center [336, 399] width 9 height 9
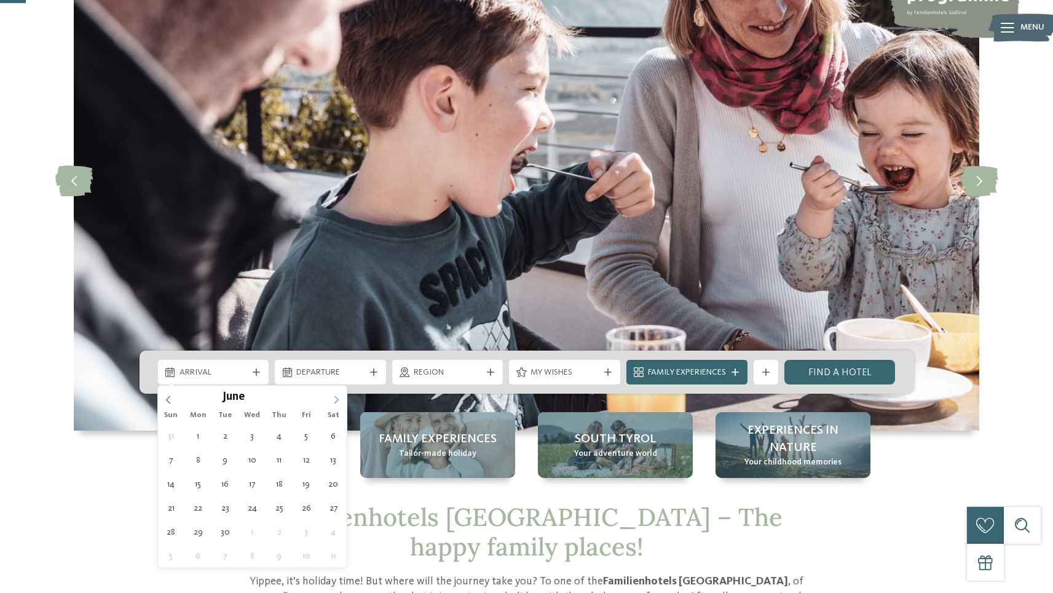
click at [333, 401] on icon at bounding box center [336, 399] width 9 height 9
type div "[DATE]"
type input "****"
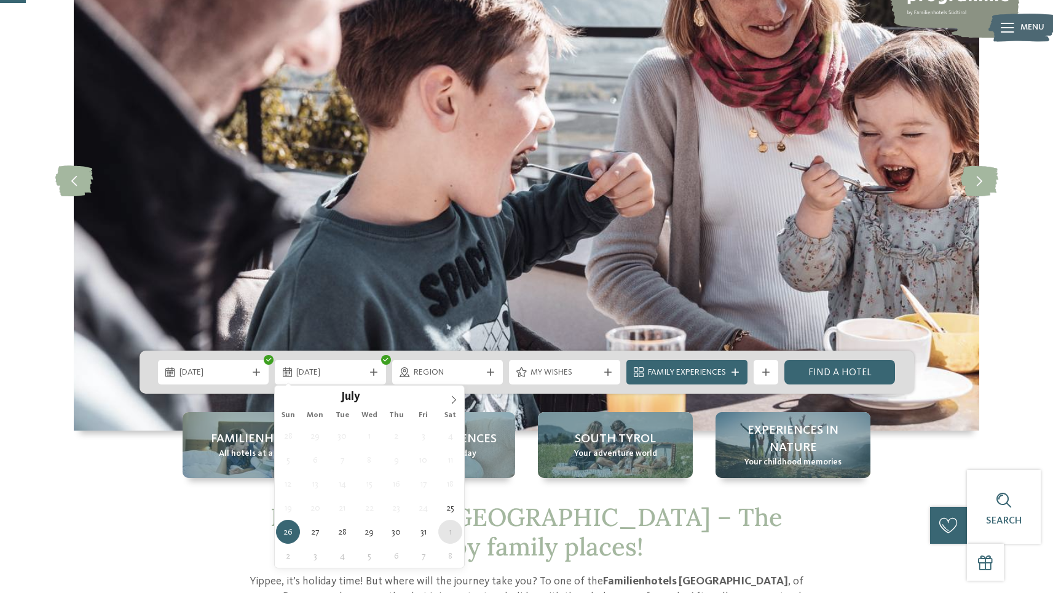
type div "[DATE]"
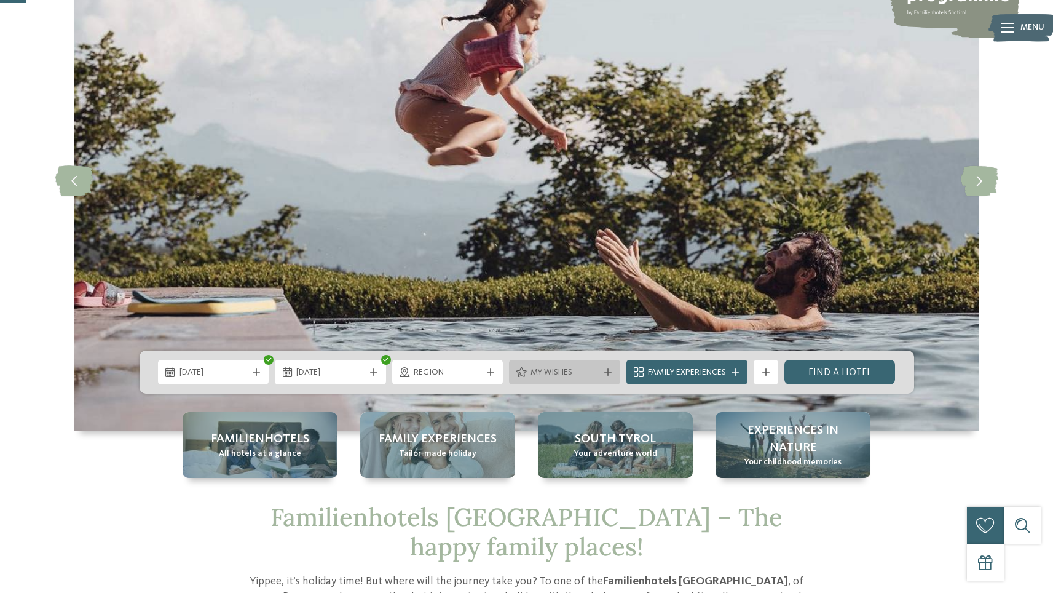
click at [611, 371] on div at bounding box center [608, 371] width 12 height 7
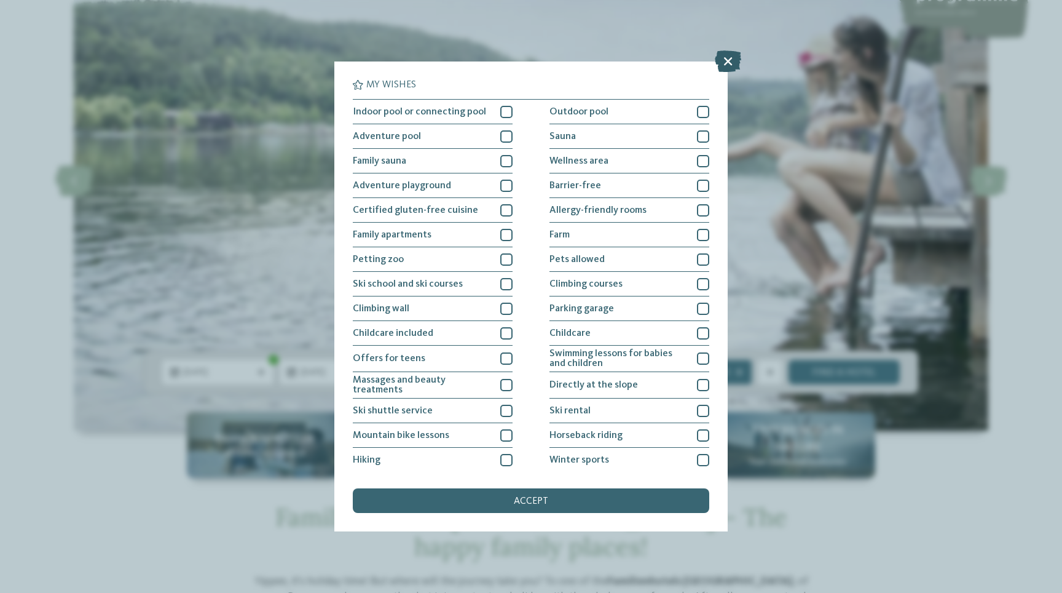
click at [724, 69] on icon at bounding box center [728, 61] width 26 height 22
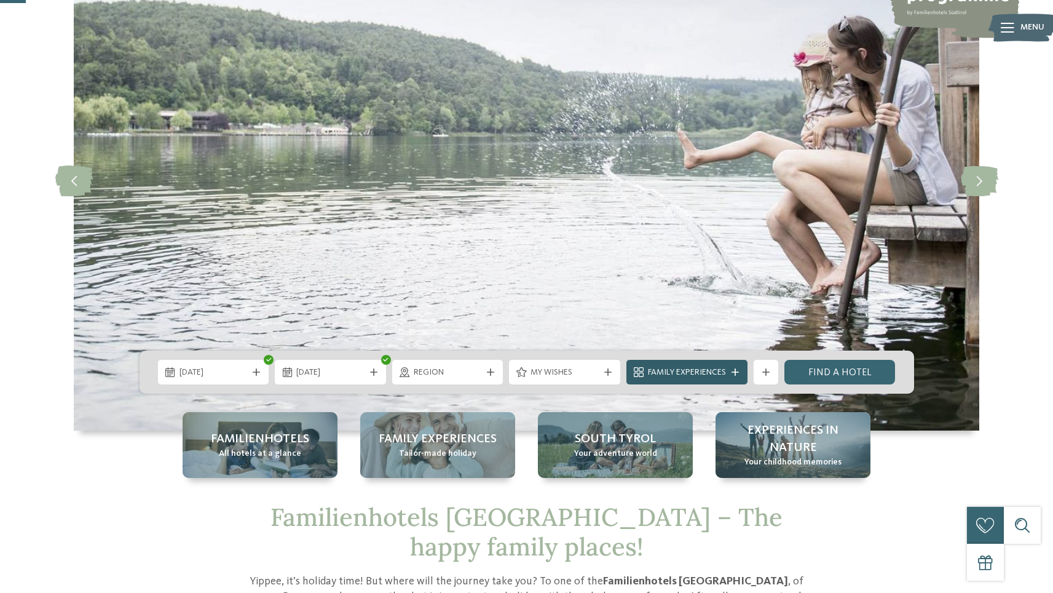
click at [705, 370] on span "Family Experiences" at bounding box center [687, 372] width 78 height 12
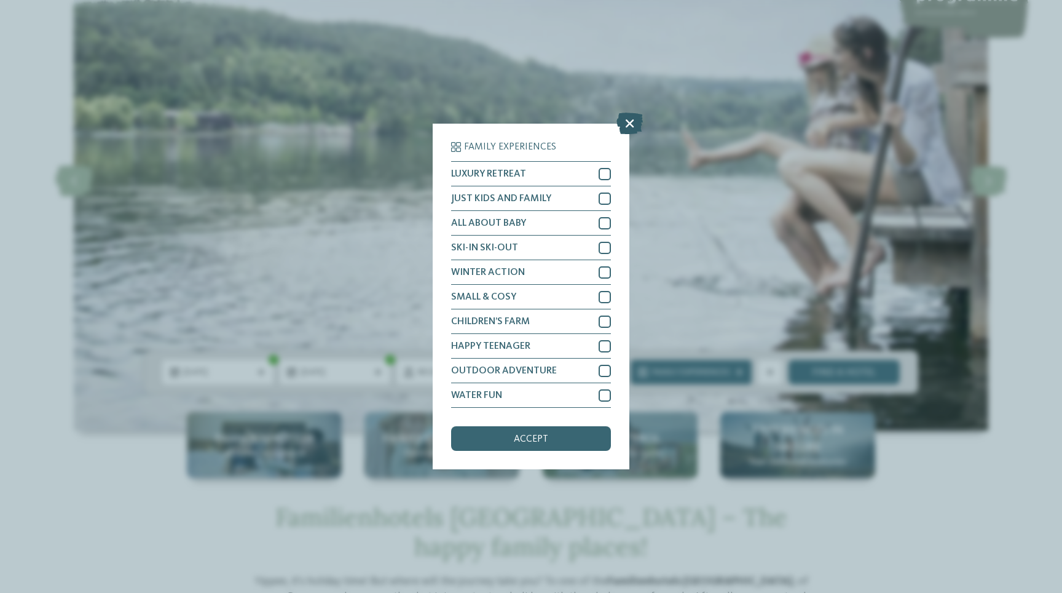
click at [625, 123] on icon at bounding box center [630, 124] width 26 height 22
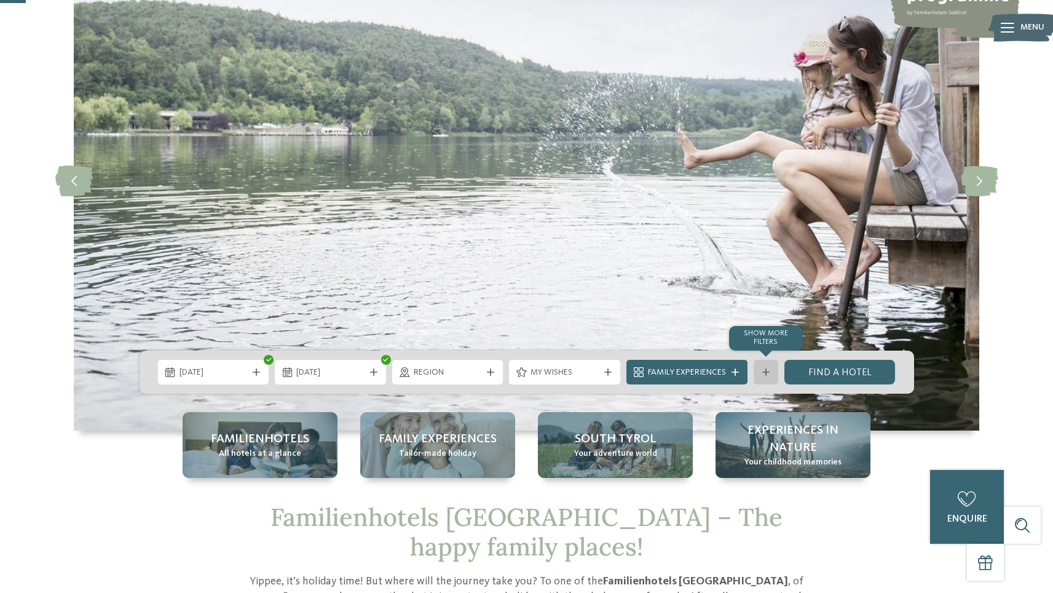
click at [767, 369] on icon at bounding box center [765, 371] width 7 height 7
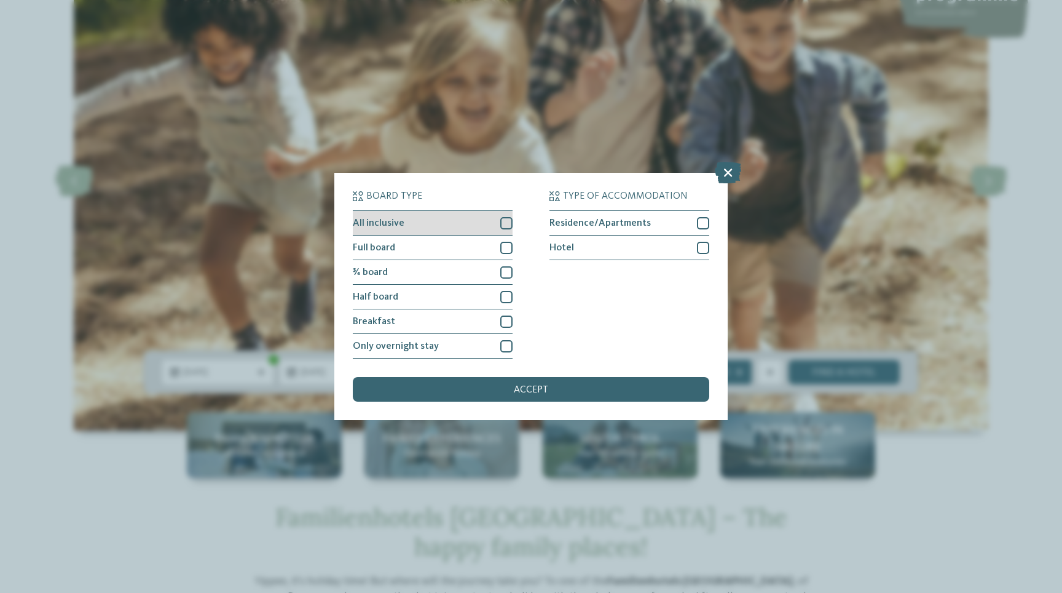
click at [507, 222] on div at bounding box center [506, 223] width 12 height 12
click at [535, 390] on span "accept" at bounding box center [531, 390] width 34 height 10
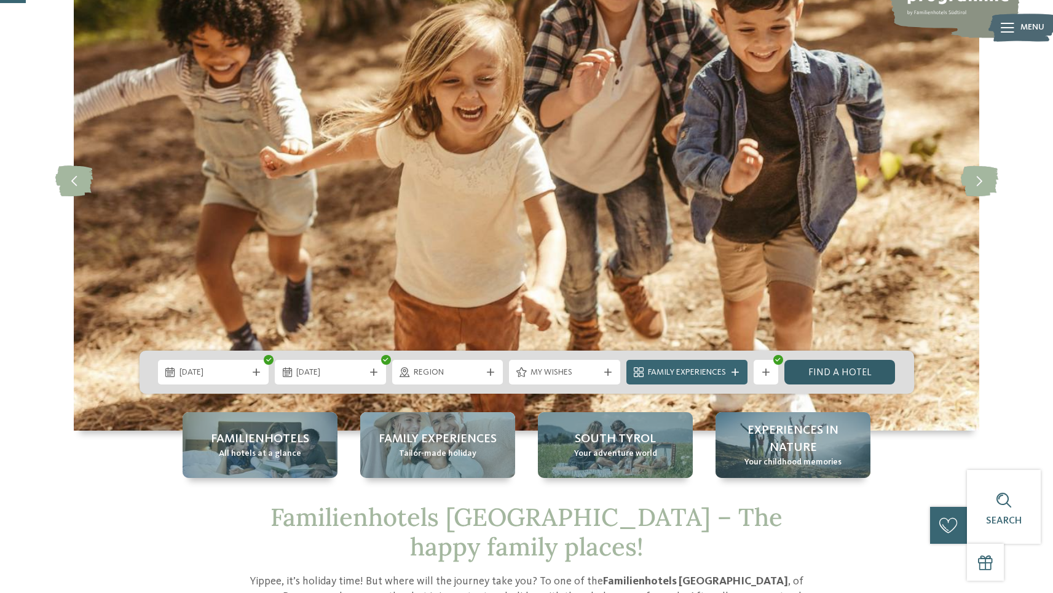
click at [849, 378] on link "Find a hotel" at bounding box center [840, 372] width 111 height 25
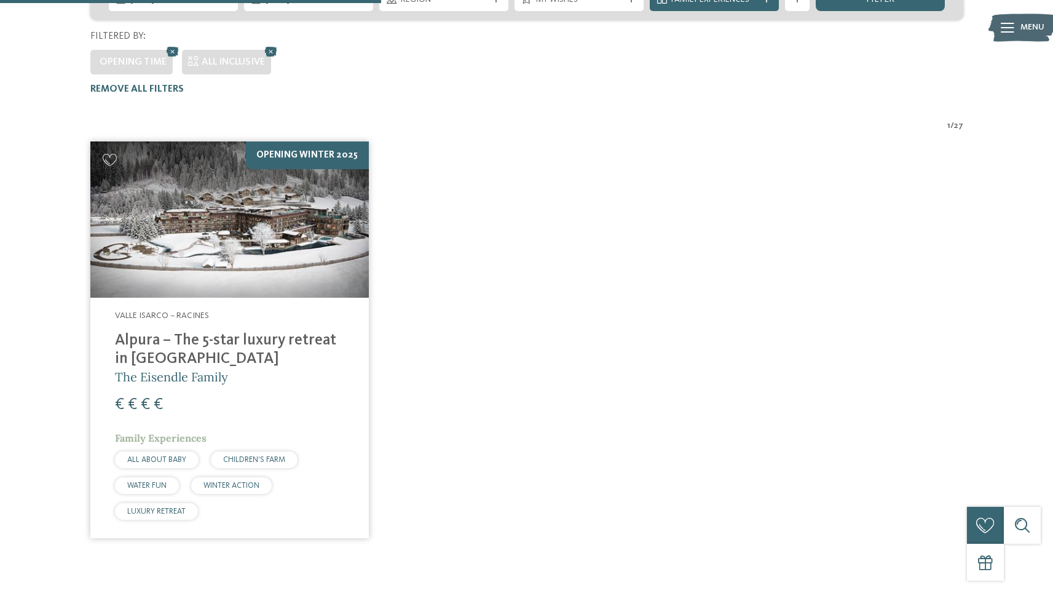
scroll to position [373, 0]
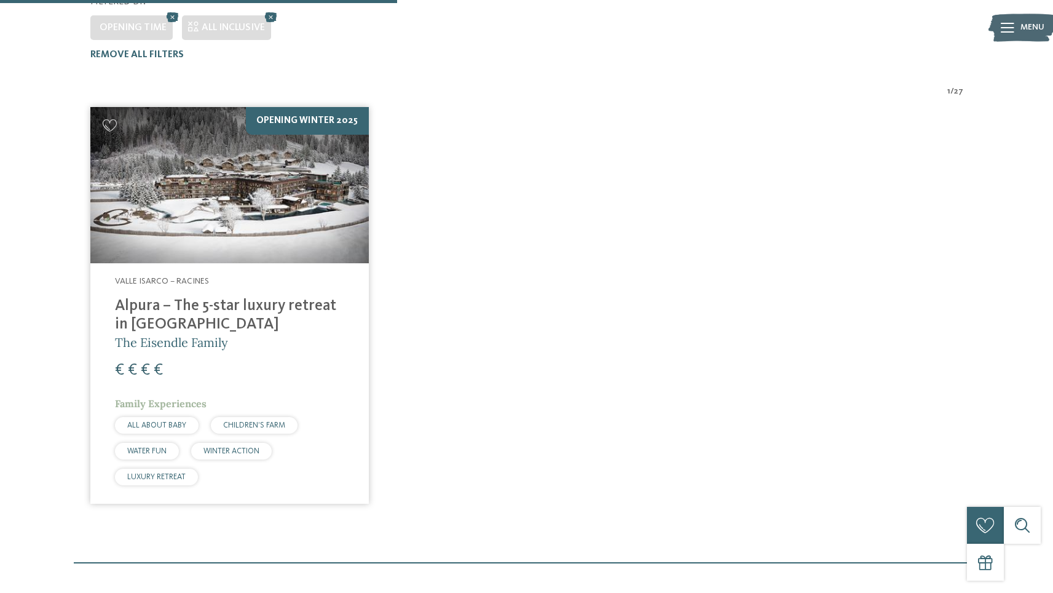
click at [184, 297] on h4 "Alpura – The 5-star luxury retreat in [GEOGRAPHIC_DATA]" at bounding box center [229, 315] width 229 height 37
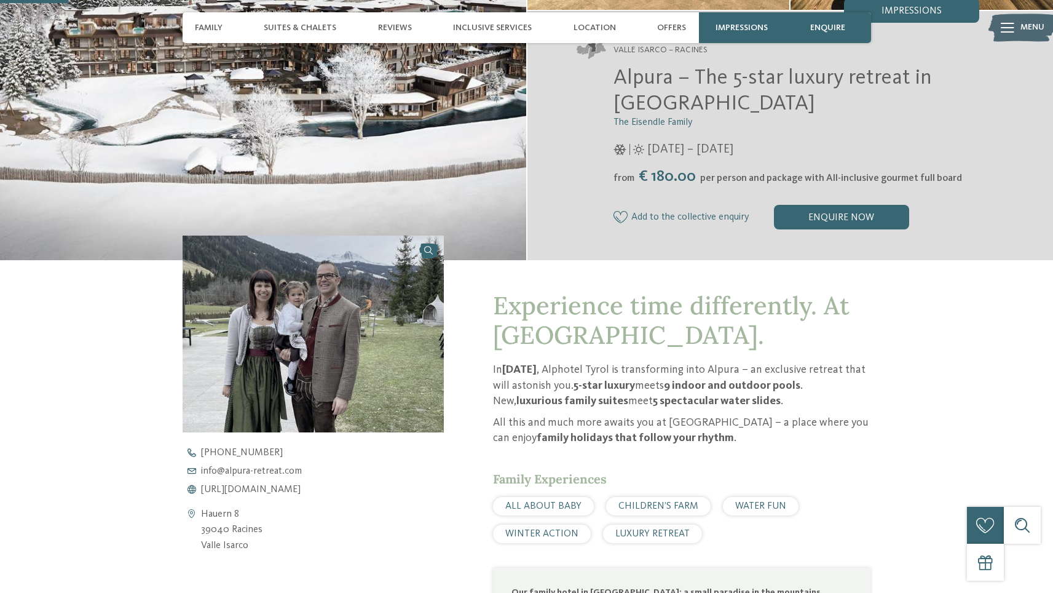
scroll to position [248, 0]
click at [751, 373] on p "In November 2025 , Alphotel Tyrol is transforming into Alpura – an exclusive re…" at bounding box center [682, 386] width 378 height 47
copy p "Alpura"
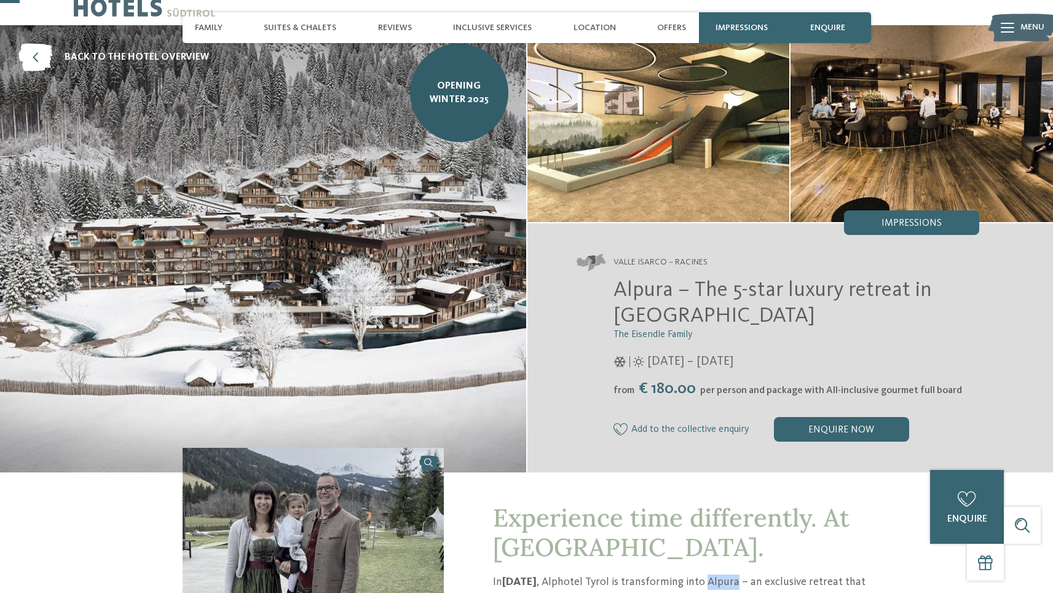
scroll to position [0, 0]
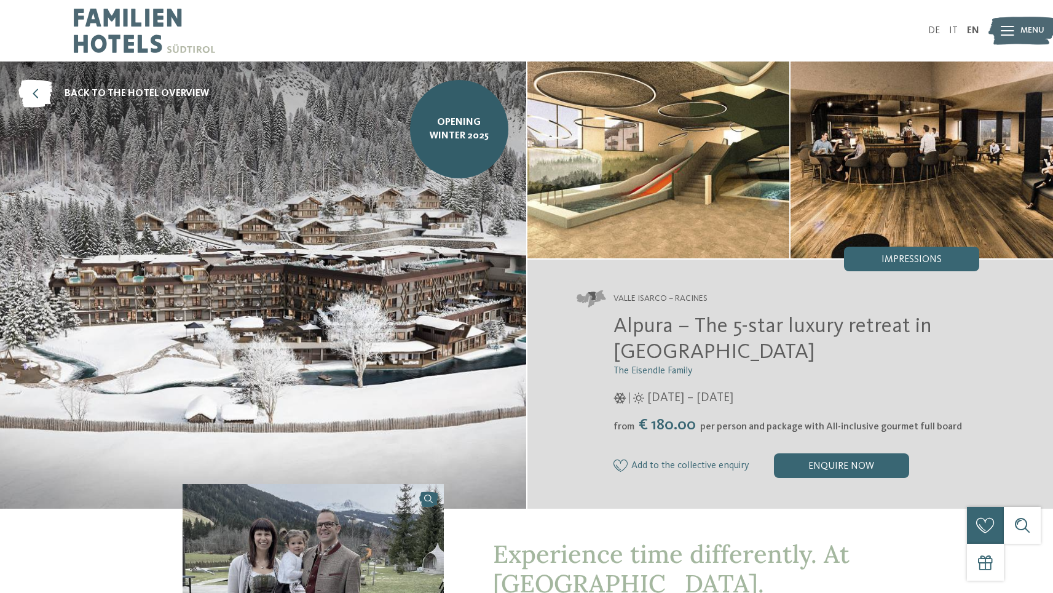
click at [125, 30] on img at bounding box center [144, 30] width 141 height 61
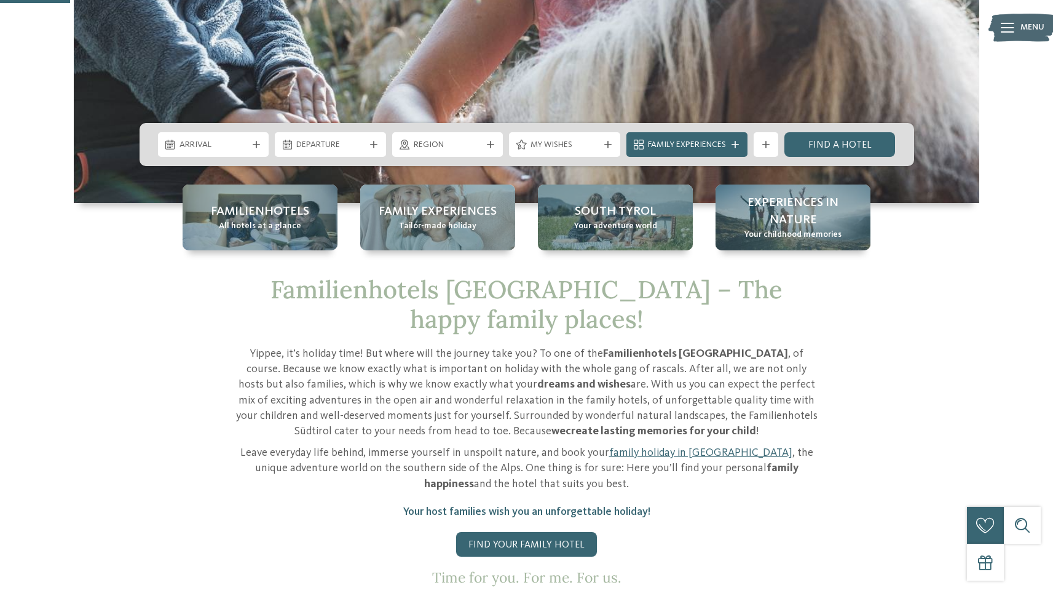
scroll to position [368, 0]
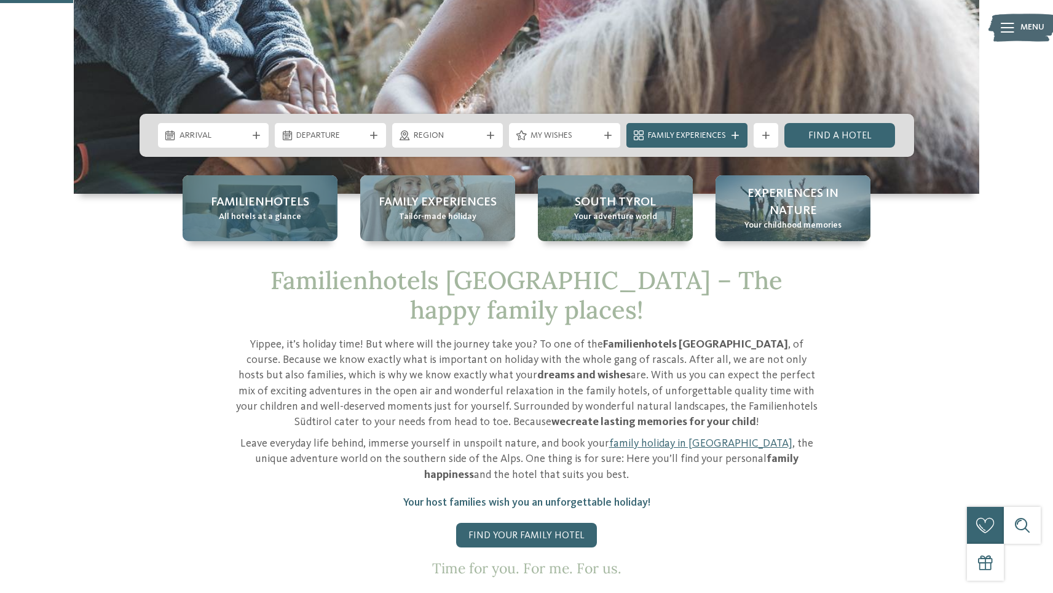
click at [207, 207] on div "Familienhotels All hotels at a glance" at bounding box center [260, 208] width 155 height 66
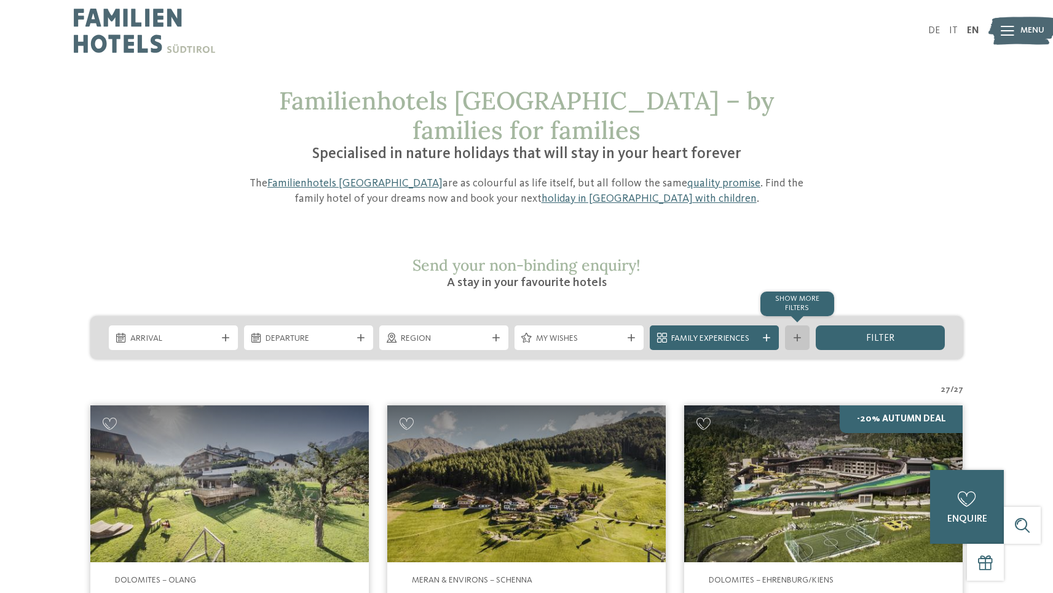
click at [807, 325] on div "Show more filters" at bounding box center [797, 337] width 25 height 25
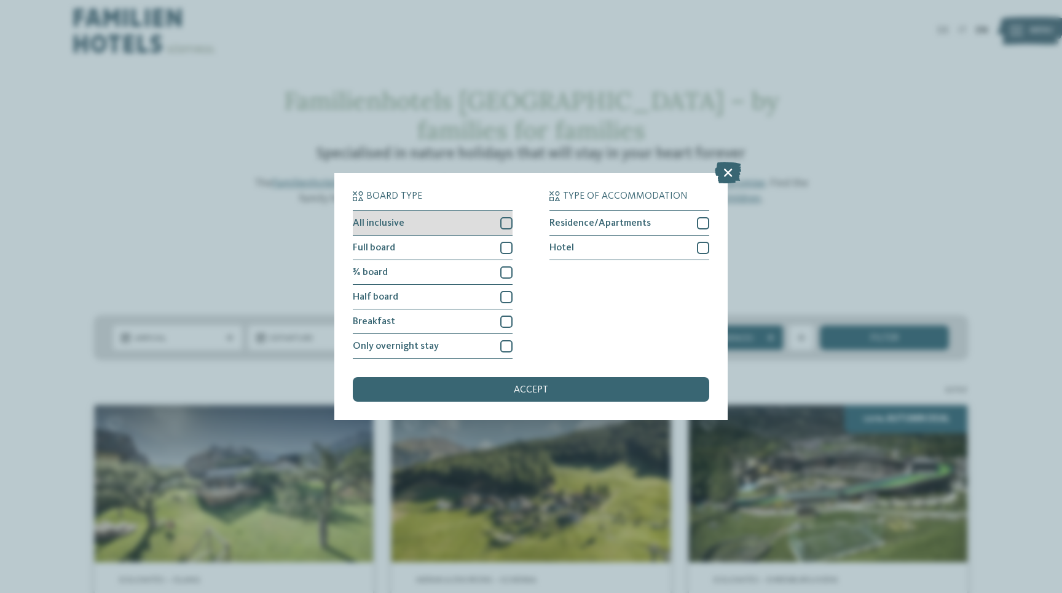
click at [506, 222] on div at bounding box center [506, 223] width 12 height 12
click at [556, 386] on div "accept" at bounding box center [531, 389] width 357 height 25
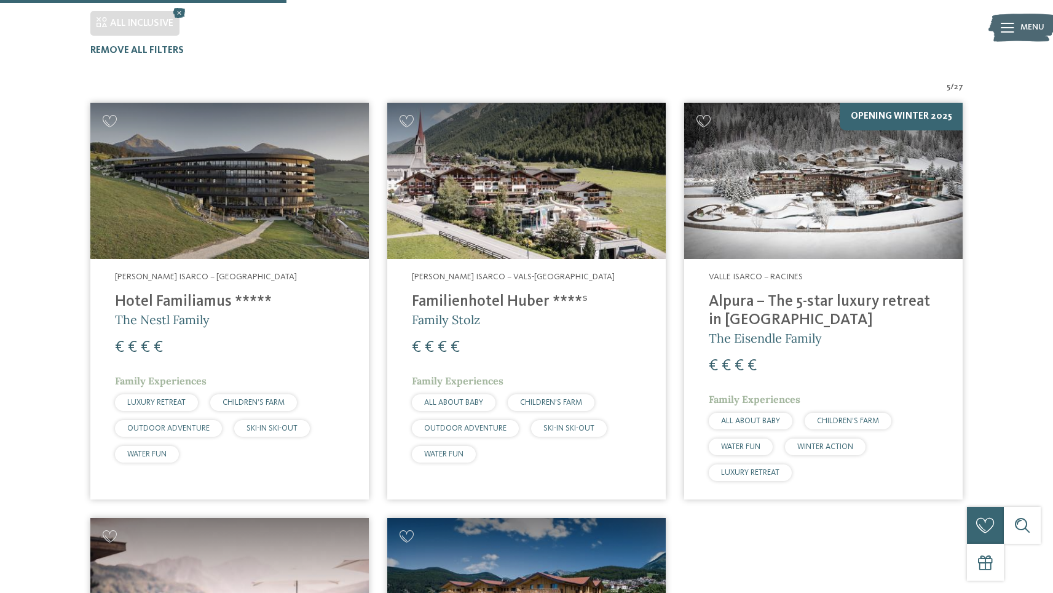
scroll to position [377, 0]
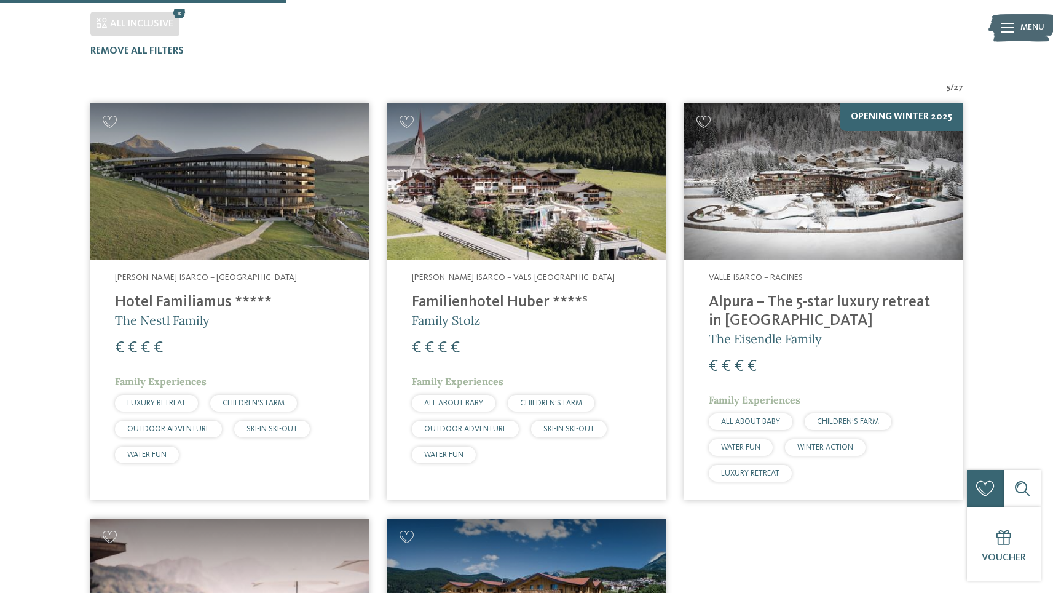
click at [555, 293] on h4 "Familienhotel Huber ****ˢ" at bounding box center [526, 302] width 229 height 18
click at [517, 293] on h4 "Familienhotel Huber ****ˢ" at bounding box center [526, 302] width 229 height 18
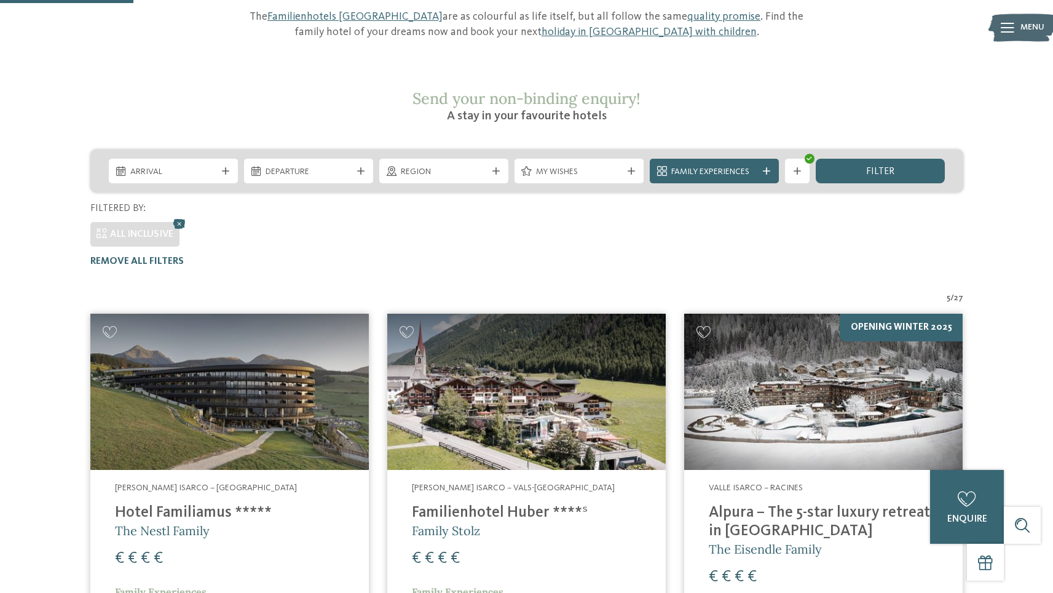
scroll to position [164, 0]
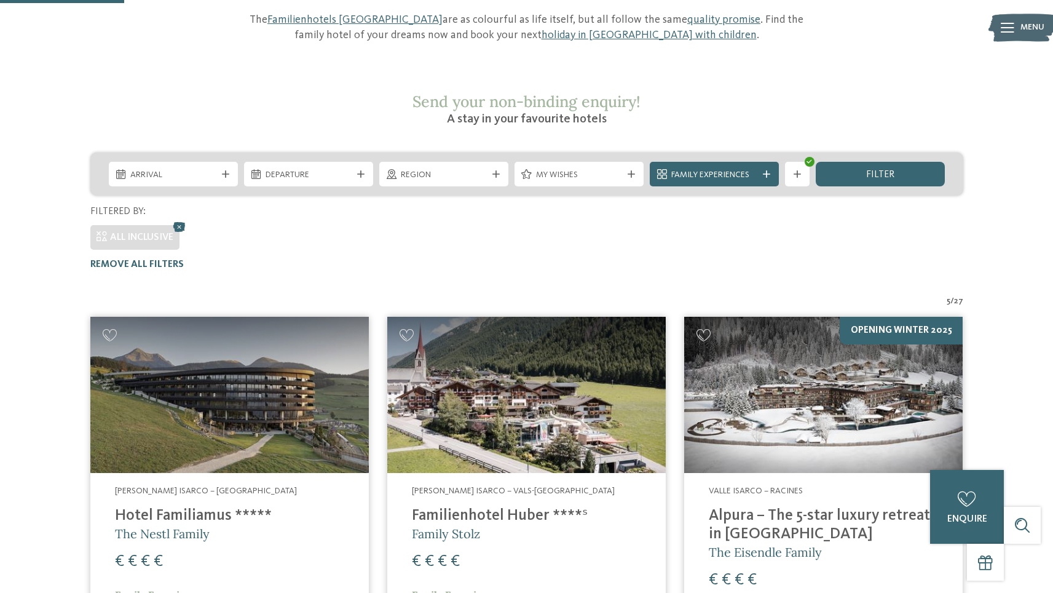
click at [483, 326] on img at bounding box center [526, 395] width 279 height 157
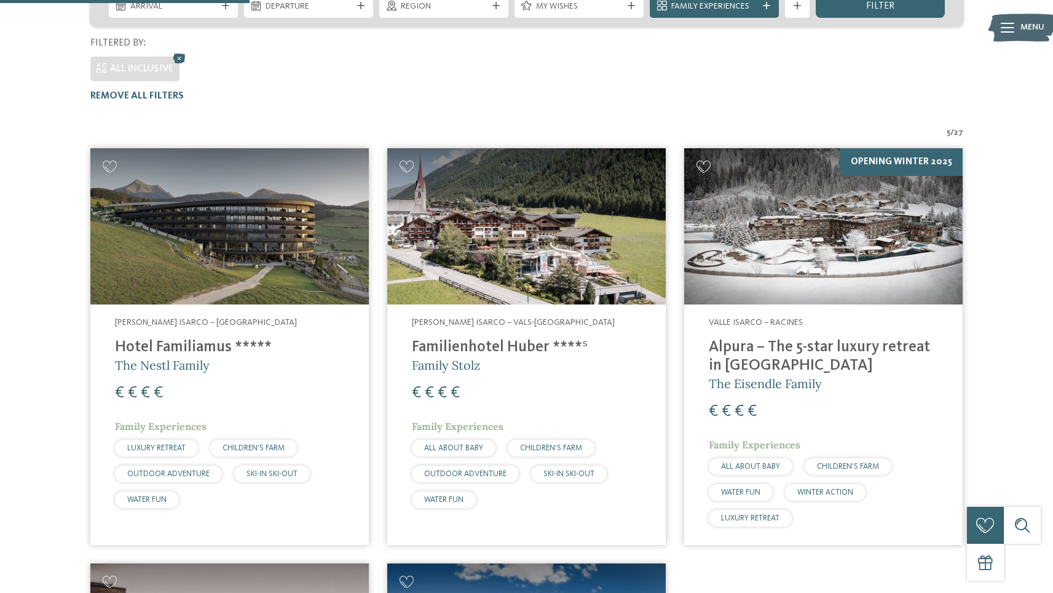
scroll to position [333, 0]
